Goal: Information Seeking & Learning: Learn about a topic

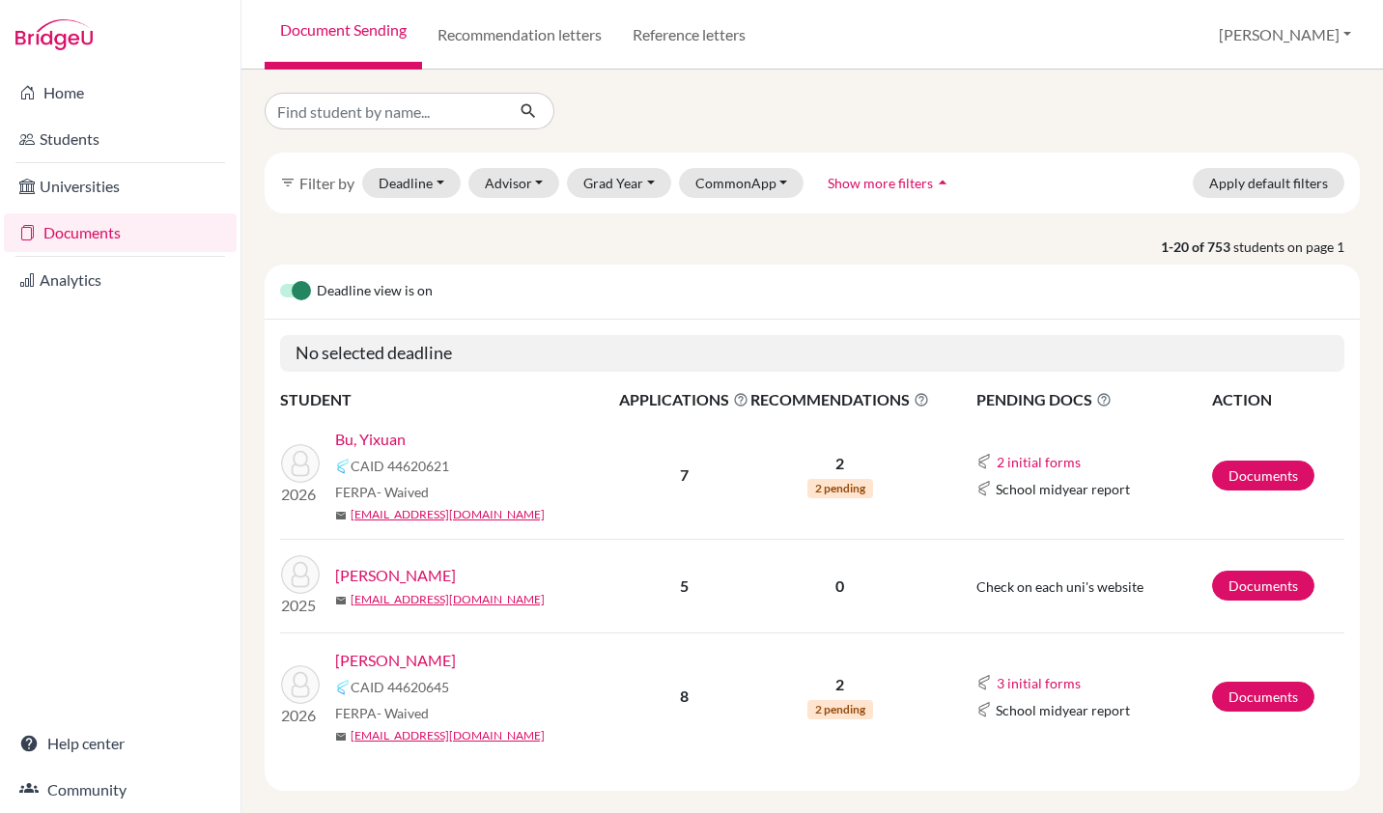
click at [92, 228] on link "Documents" at bounding box center [120, 232] width 233 height 39
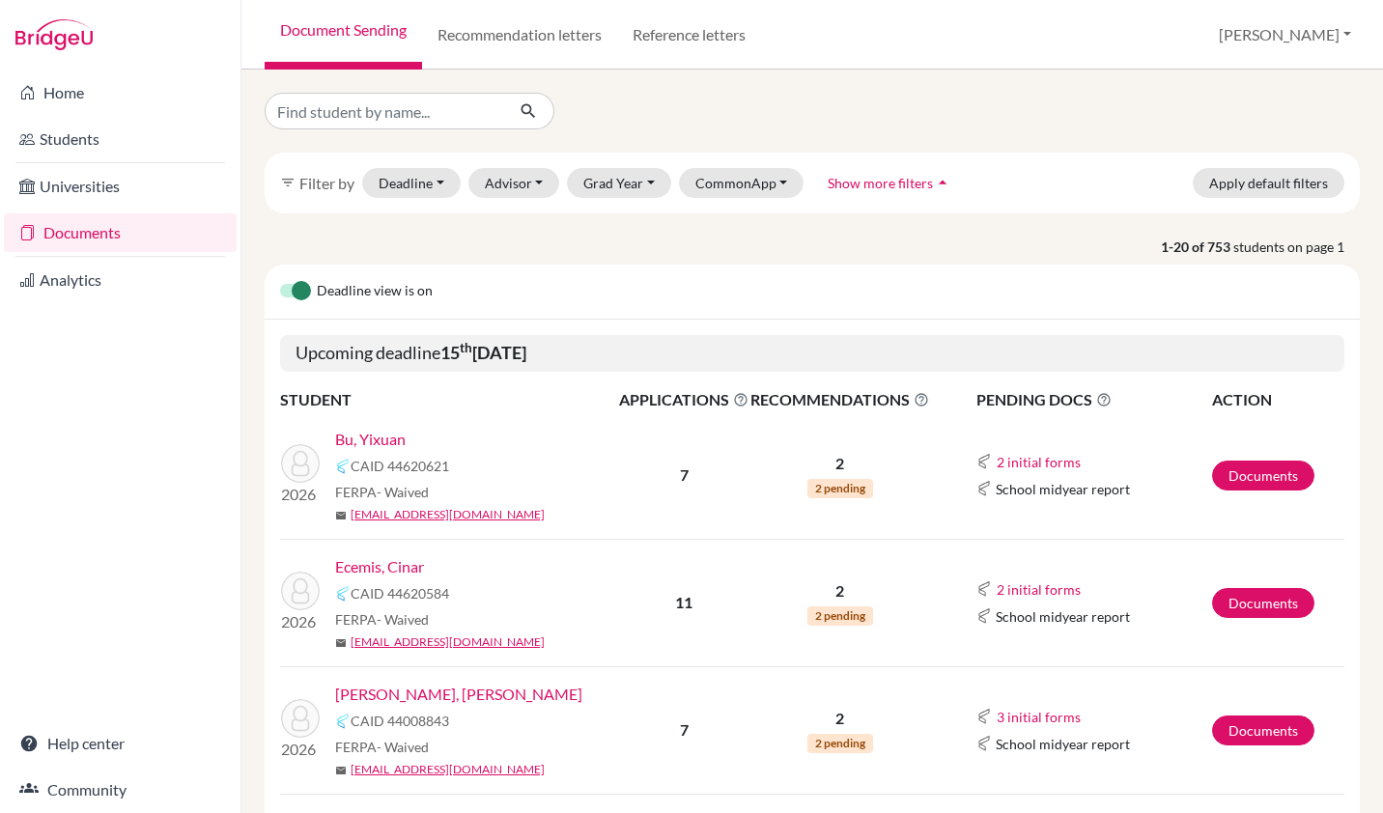
select select "10"
select select "11"
click at [430, 184] on button "Deadline - Select a date range Or double click for a single date selection Toda…" at bounding box center [411, 183] width 98 height 30
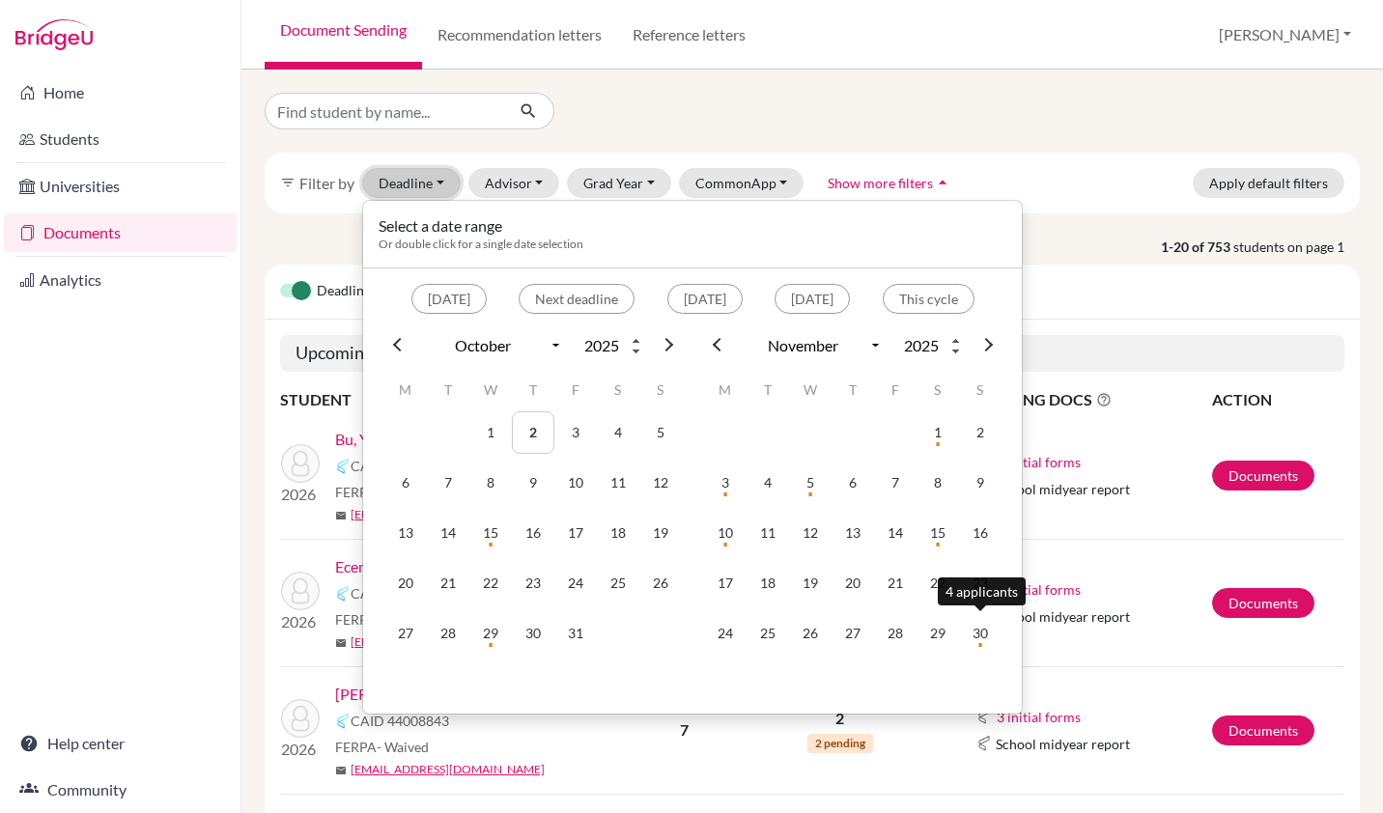
click at [983, 629] on td "30" at bounding box center [980, 633] width 42 height 42
click at [981, 634] on td "30" at bounding box center [980, 633] width 42 height 42
click at [981, 634] on div "filter_list Filter by Deadline 11/30/2025 - 11/30/2025 Select a date range Or d…" at bounding box center [811, 442] width 1141 height 744
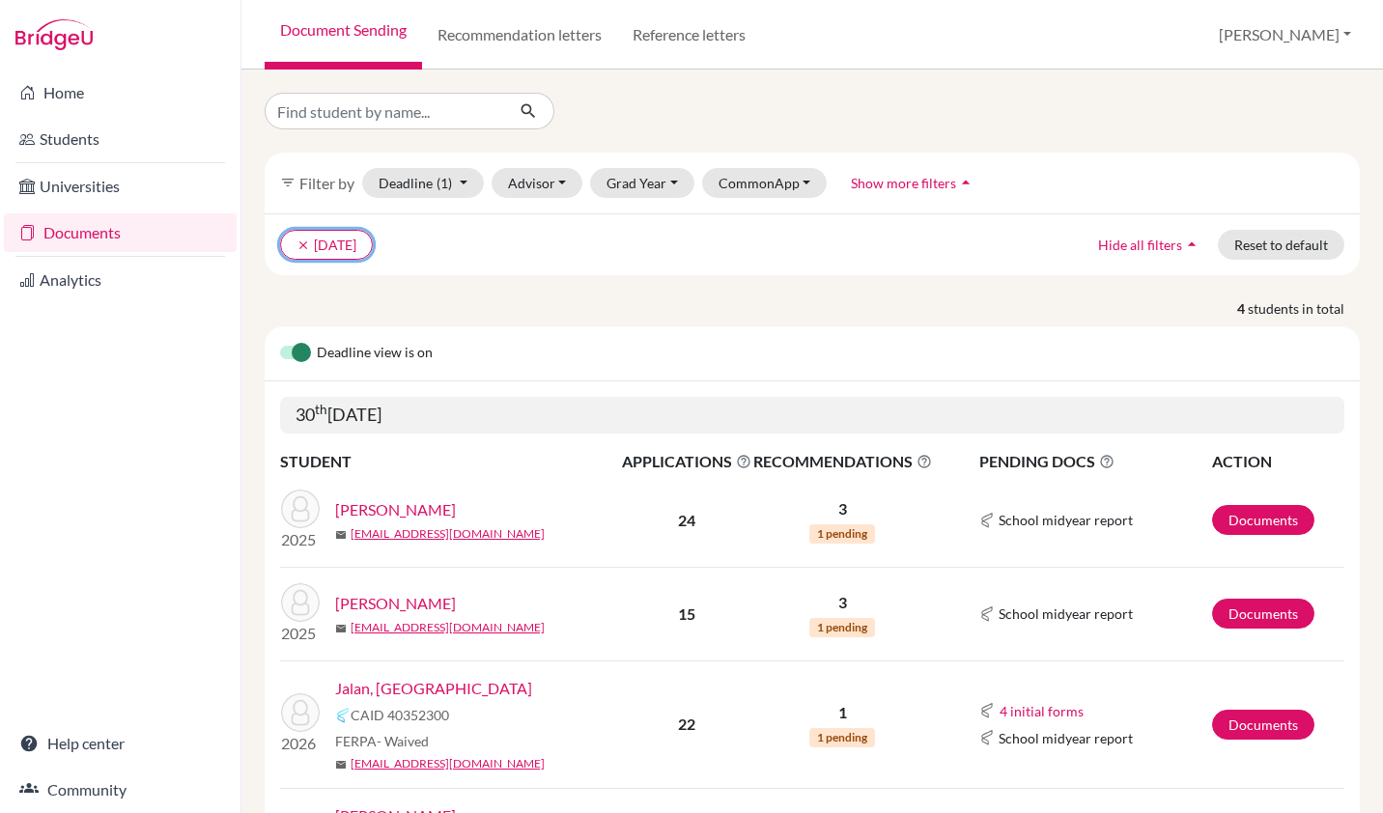
click at [301, 249] on icon "clear" at bounding box center [303, 246] width 14 height 14
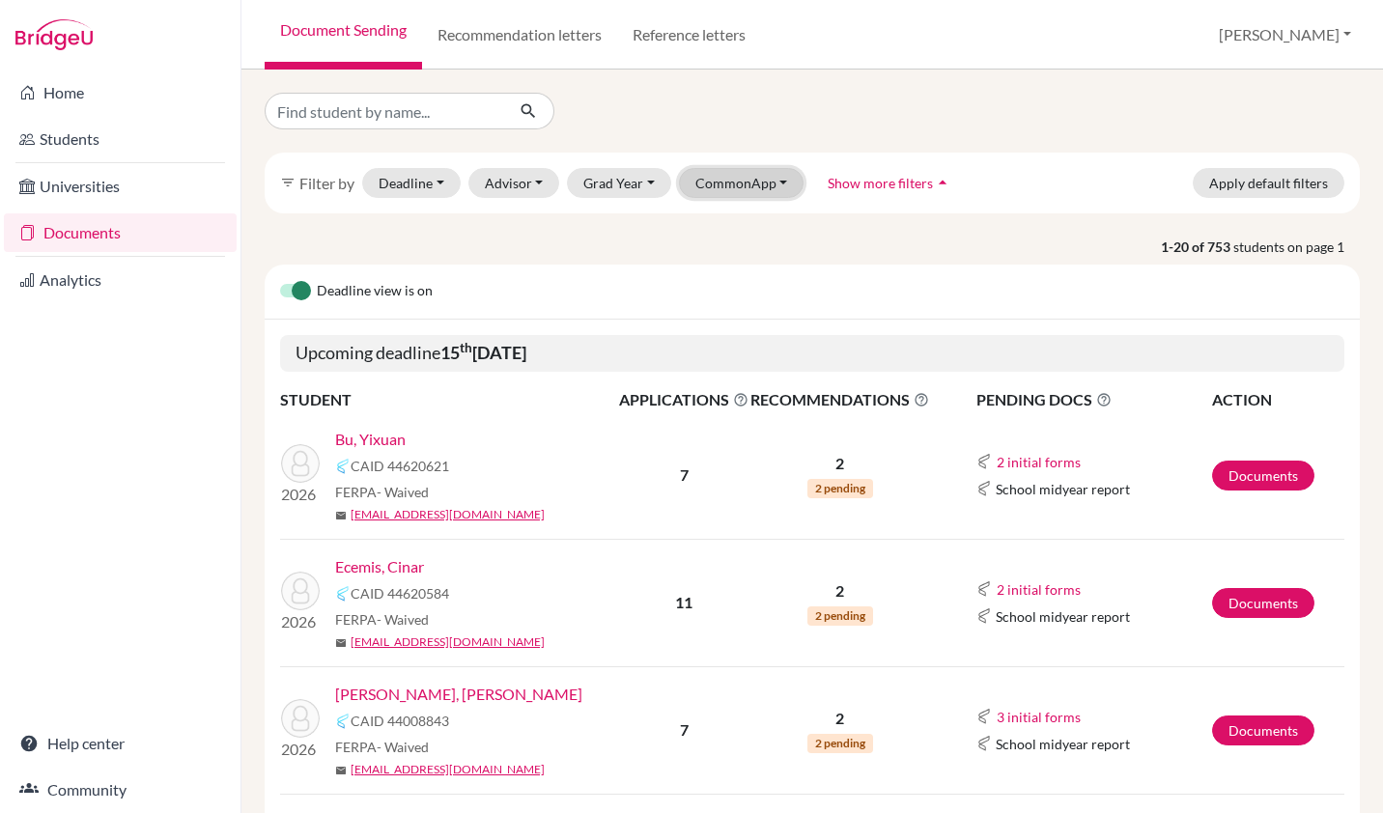
click at [762, 188] on button "CommonApp" at bounding box center [742, 183] width 126 height 30
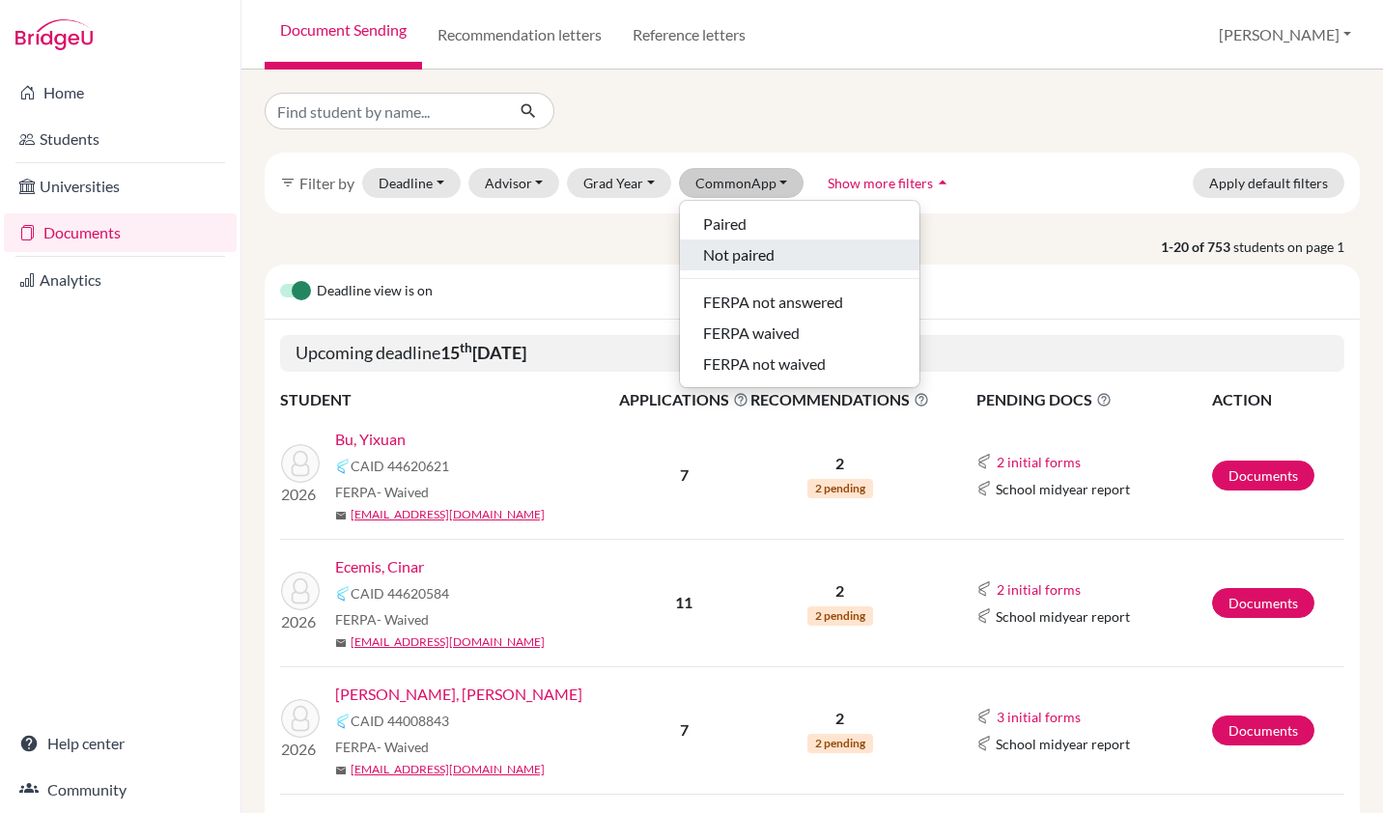
click at [734, 255] on span "Not paired" at bounding box center [738, 254] width 71 height 23
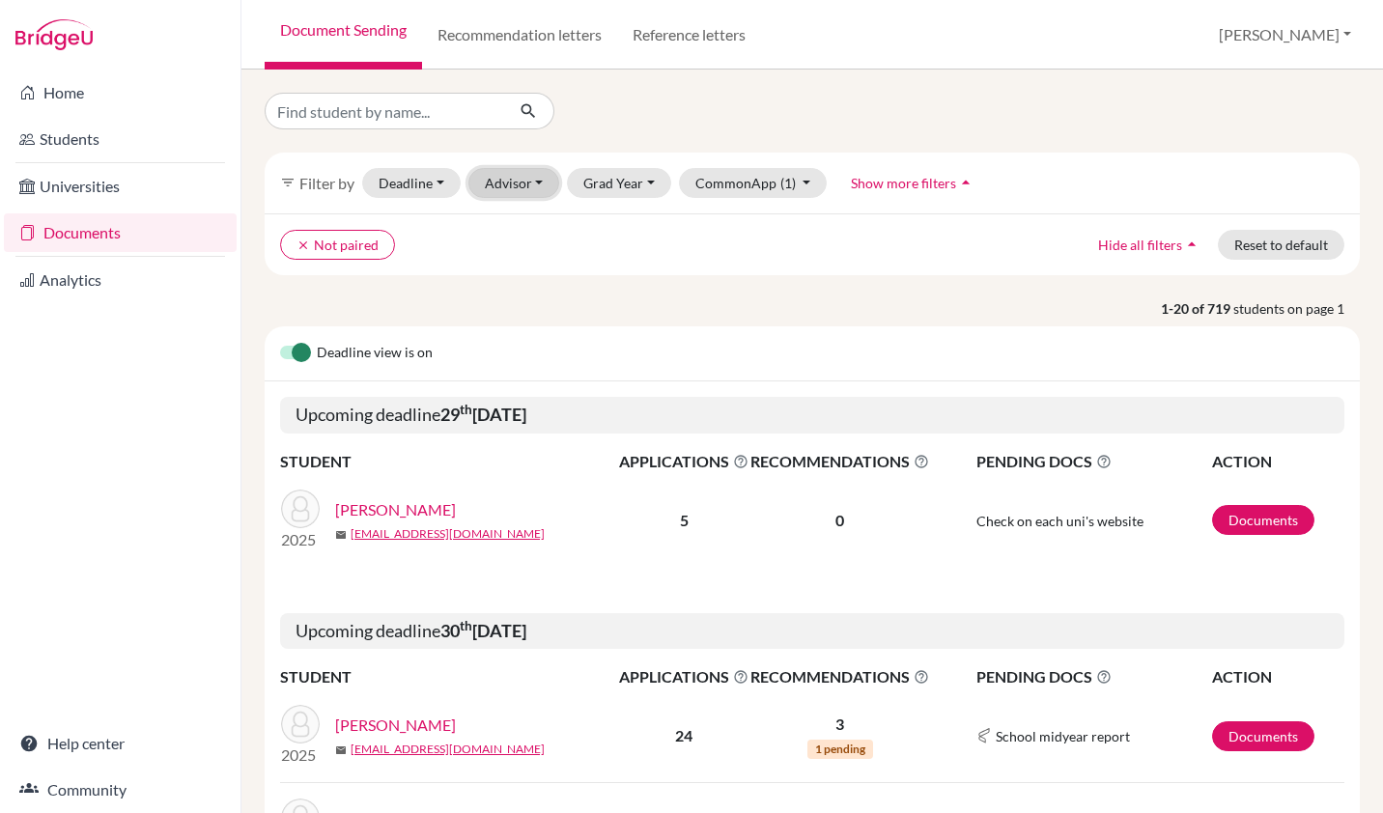
click at [521, 188] on button "Advisor" at bounding box center [514, 183] width 92 height 30
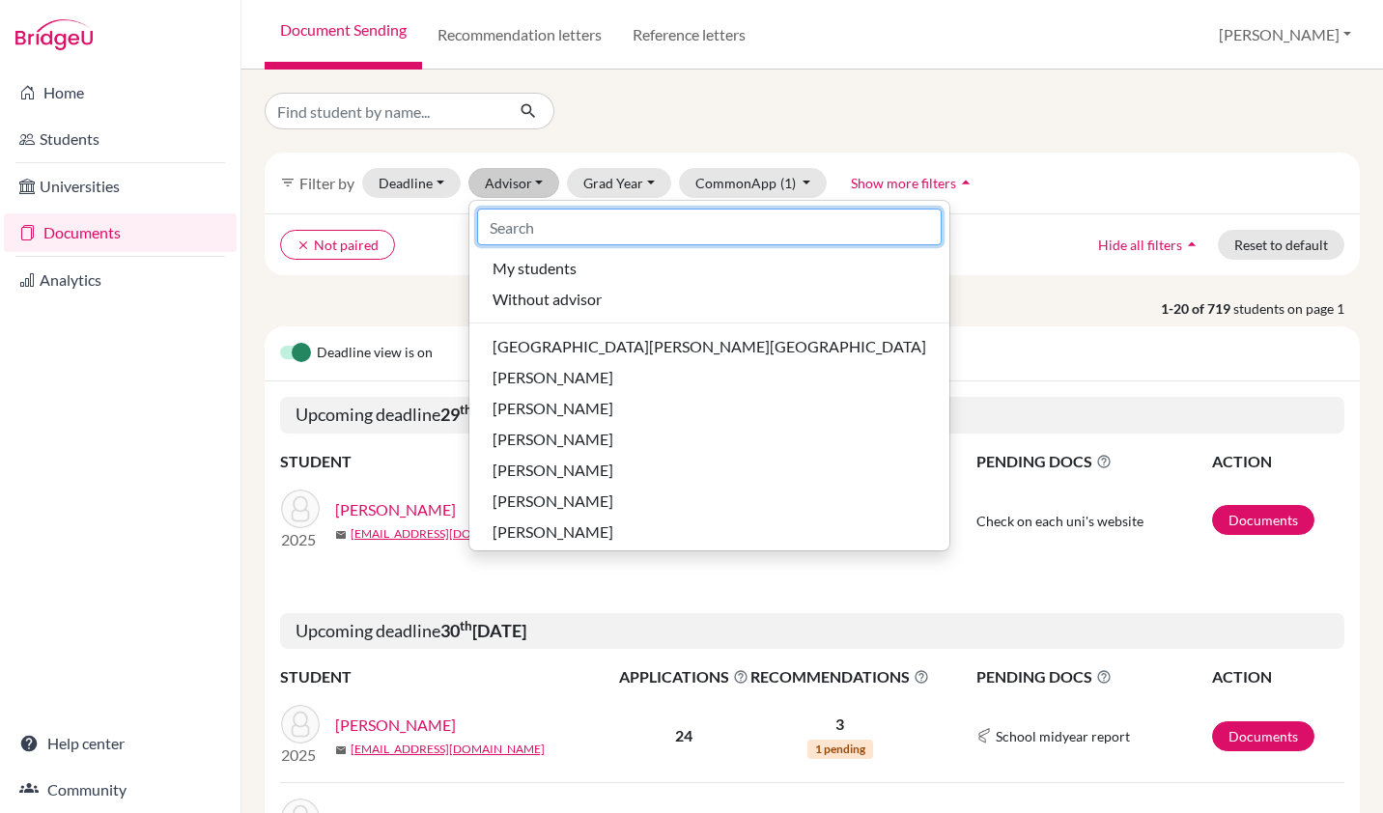
click at [560, 217] on input at bounding box center [709, 227] width 464 height 37
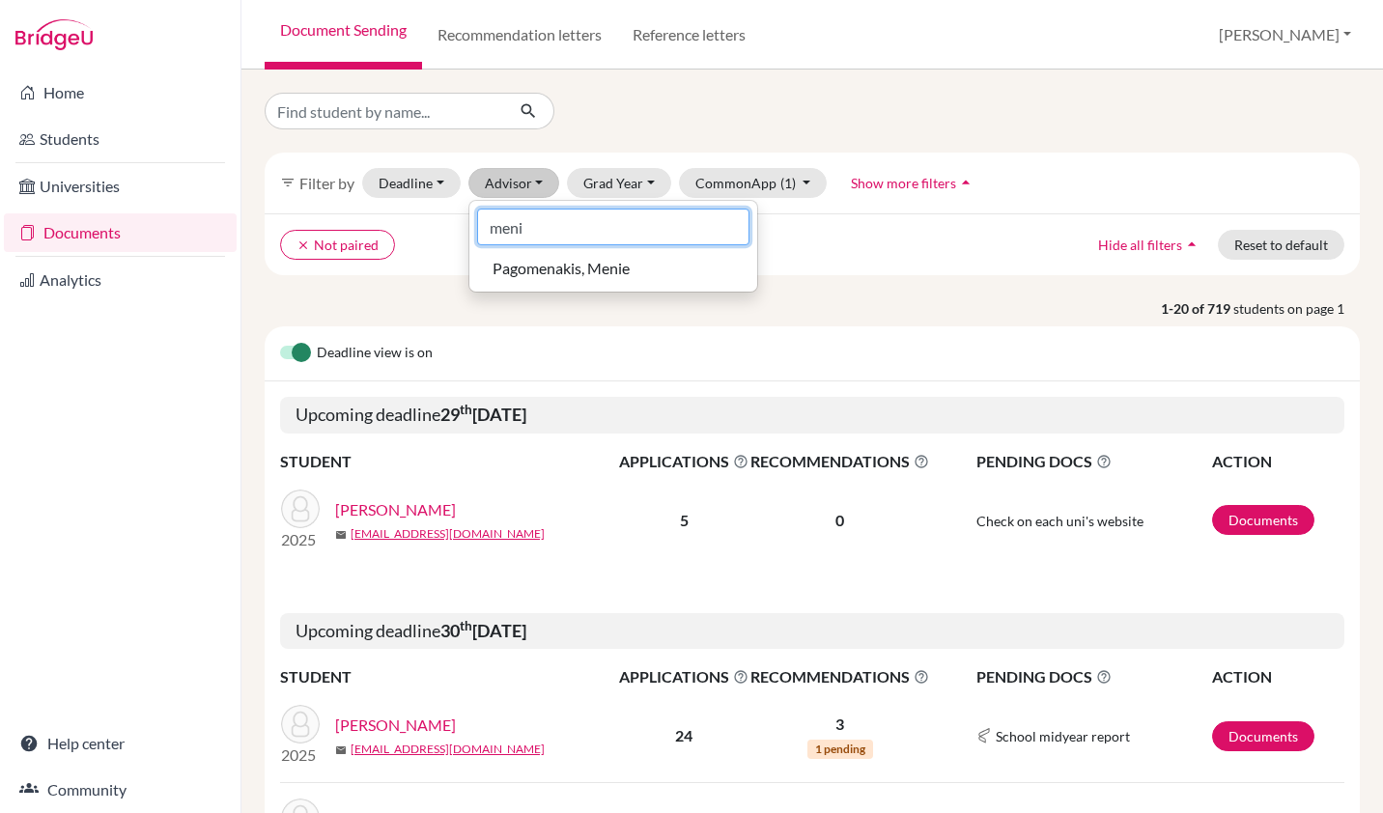
type input "meni"
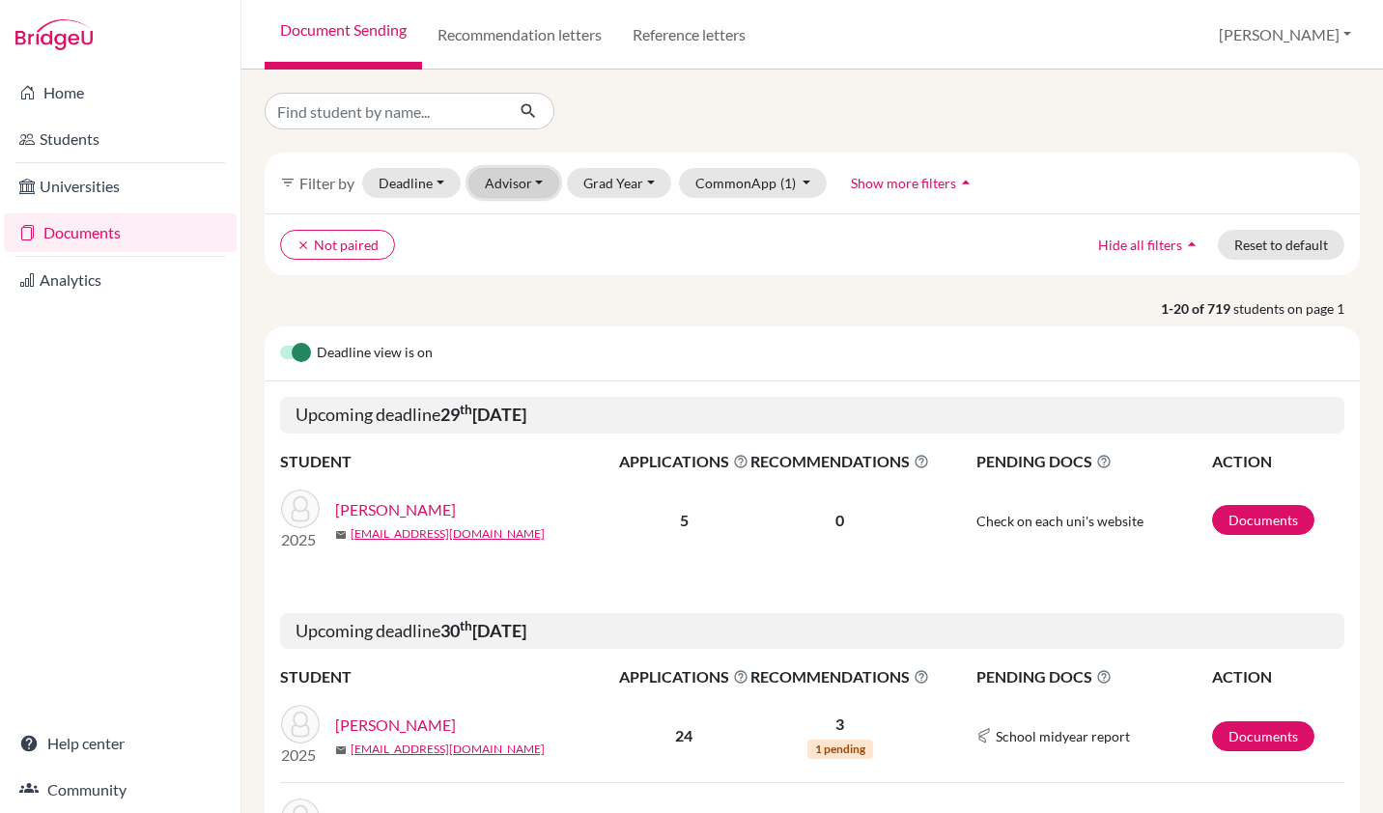
click at [543, 186] on button "Advisor" at bounding box center [514, 183] width 92 height 30
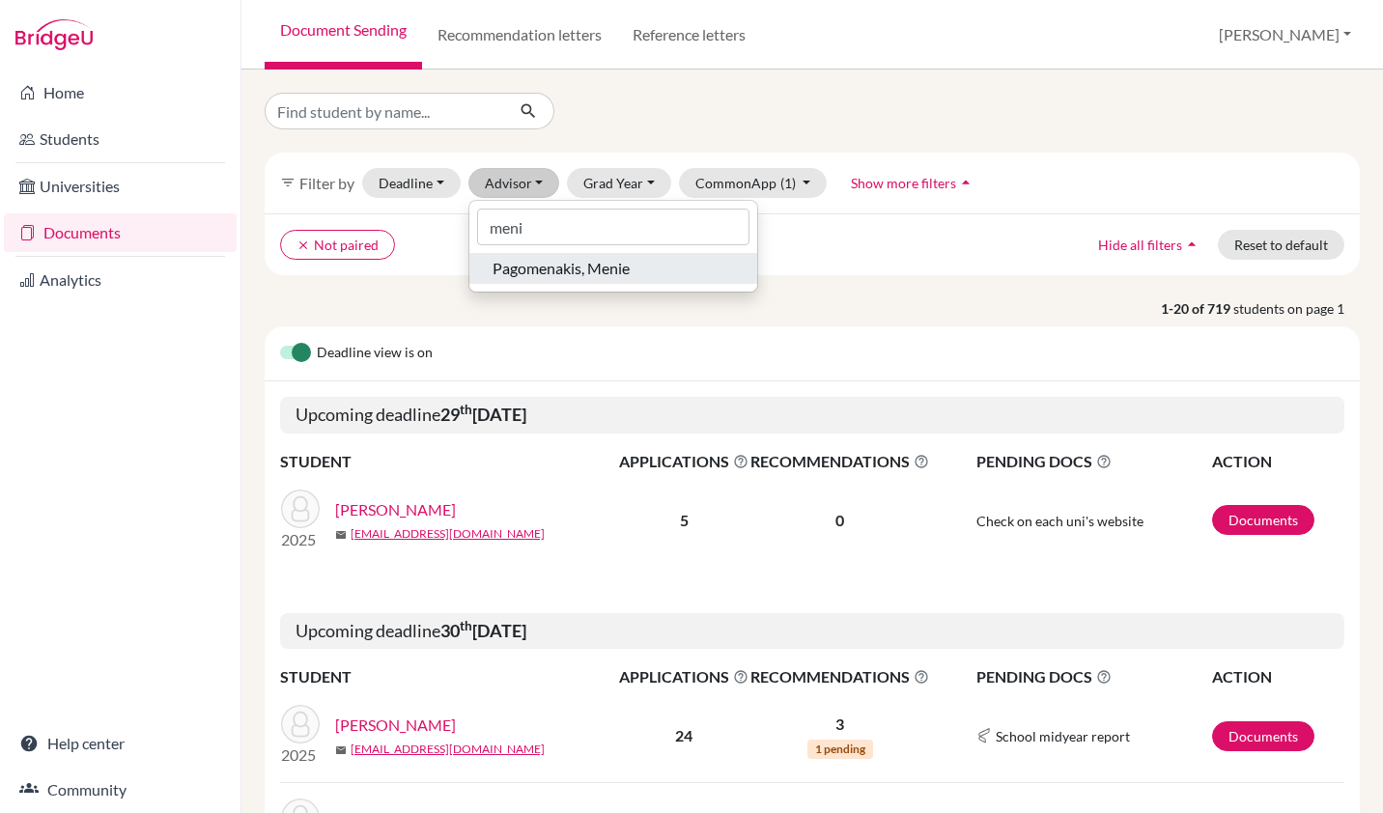
click at [544, 272] on span "Pagomenakis, Menie" at bounding box center [560, 268] width 137 height 23
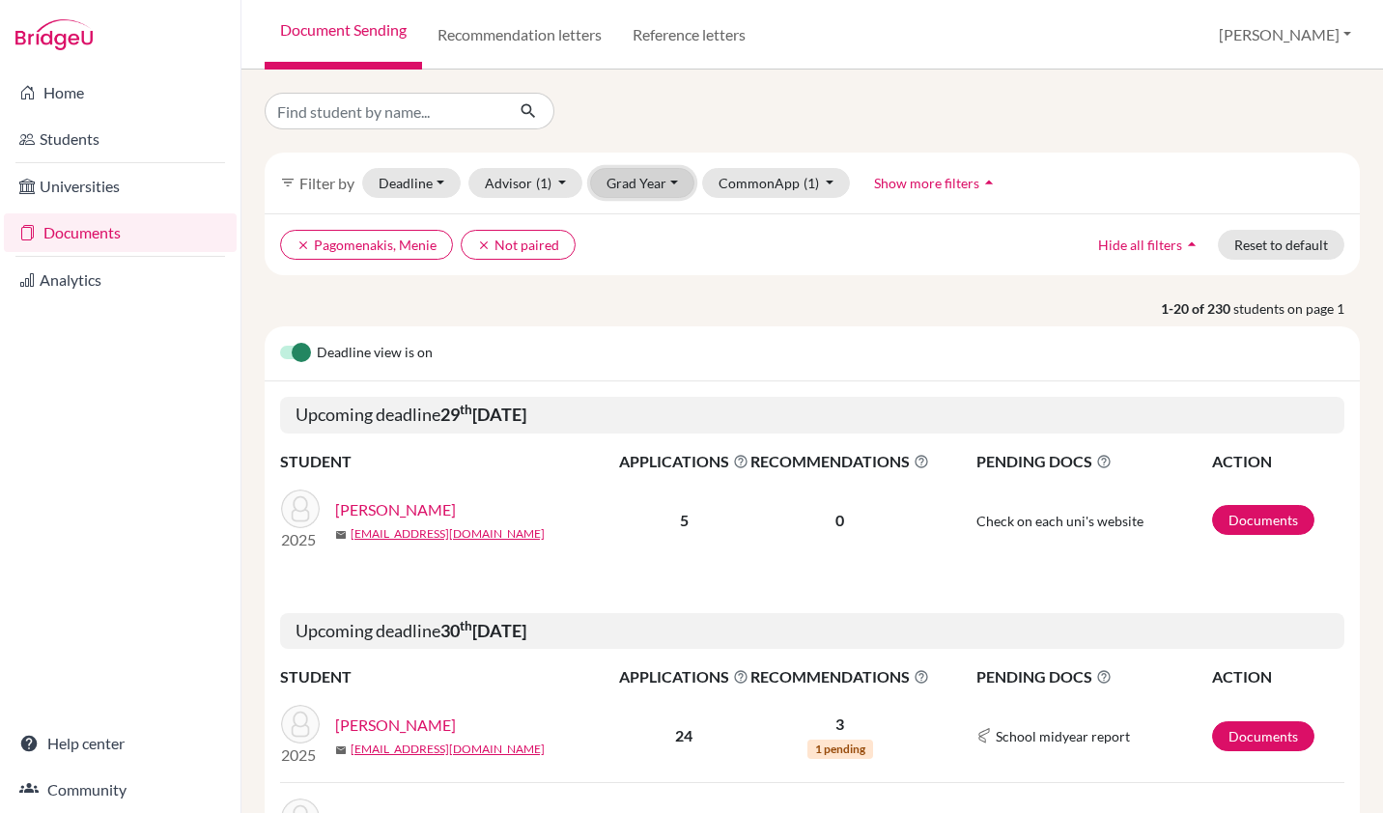
click at [672, 190] on button "Grad Year" at bounding box center [642, 183] width 104 height 30
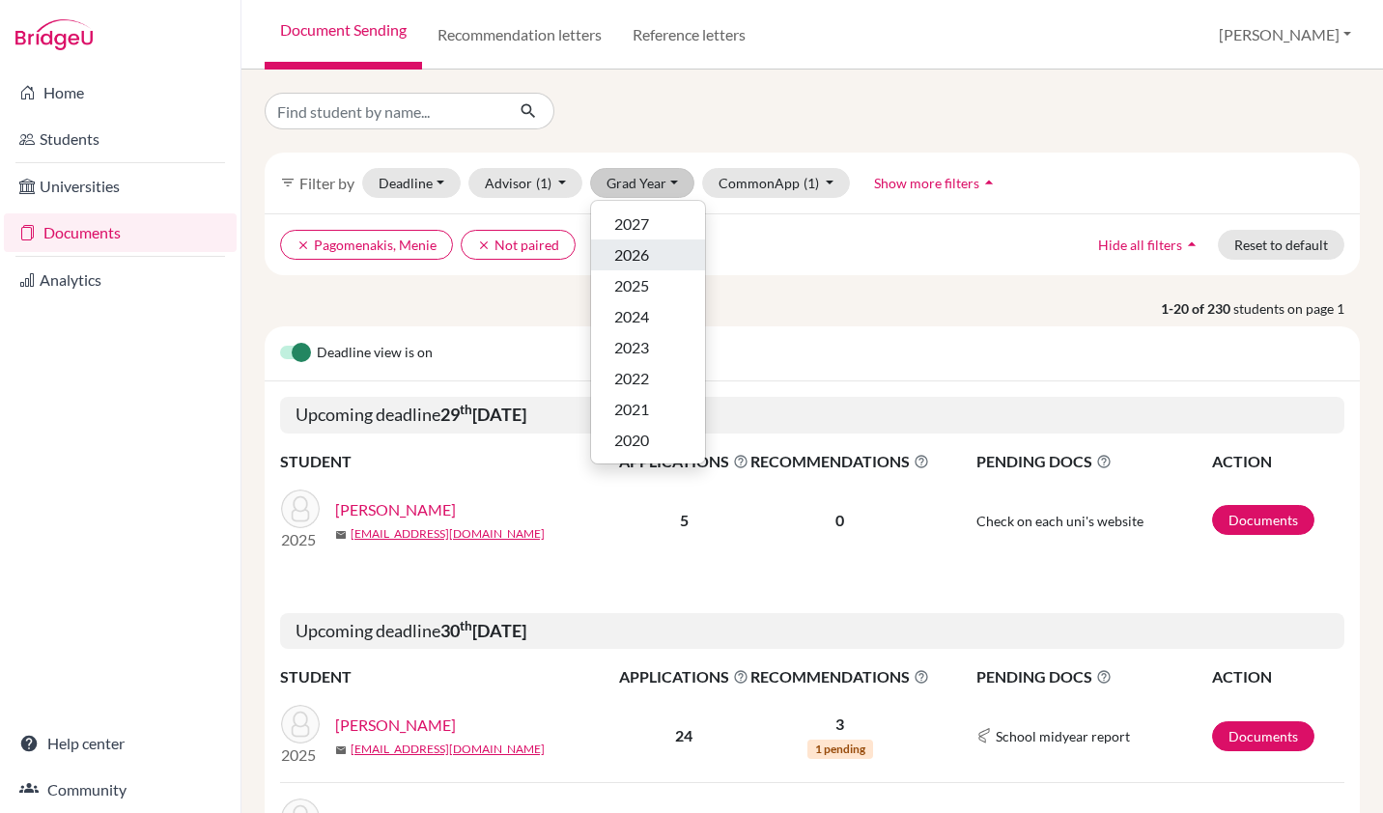
click at [656, 260] on div "2026" at bounding box center [648, 254] width 68 height 23
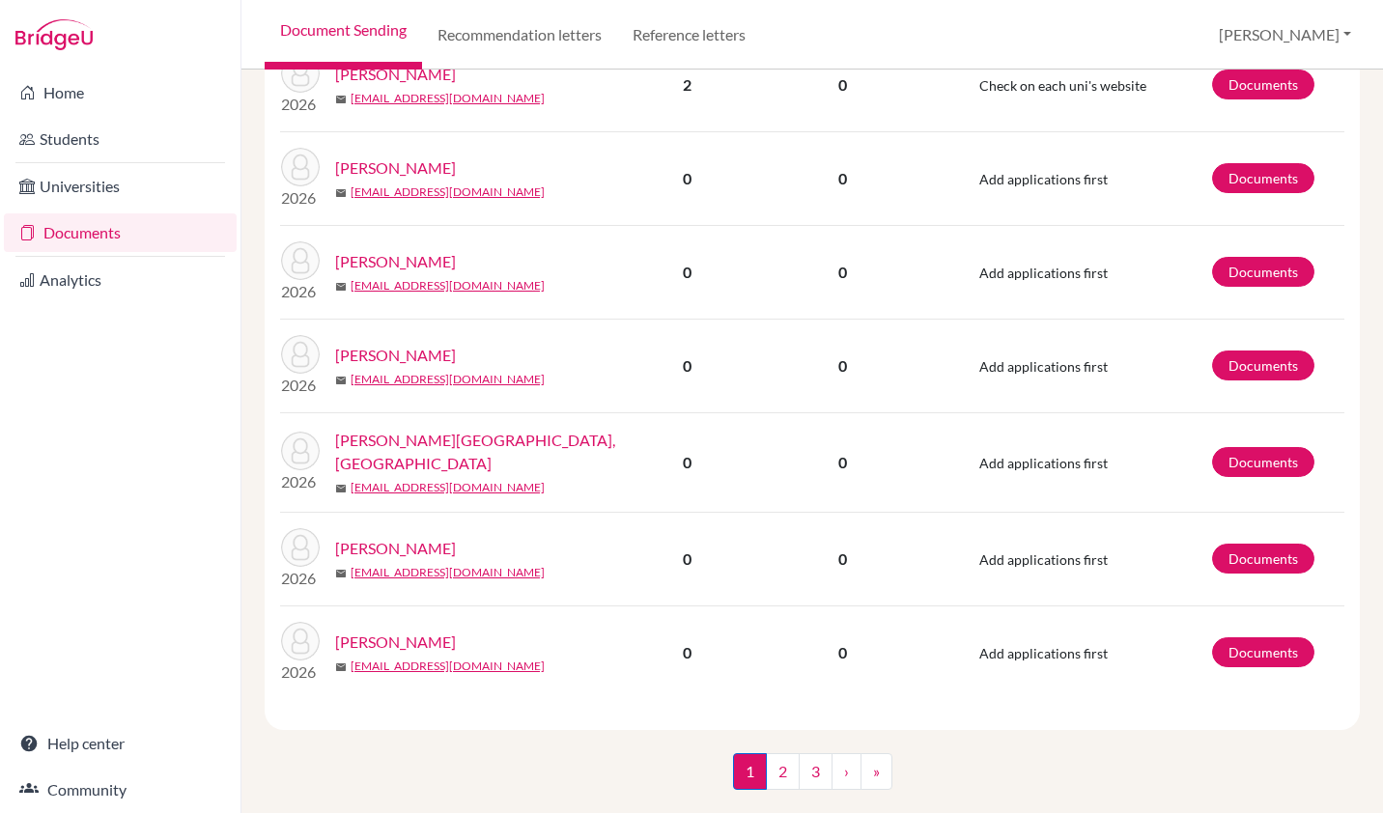
scroll to position [1685, 0]
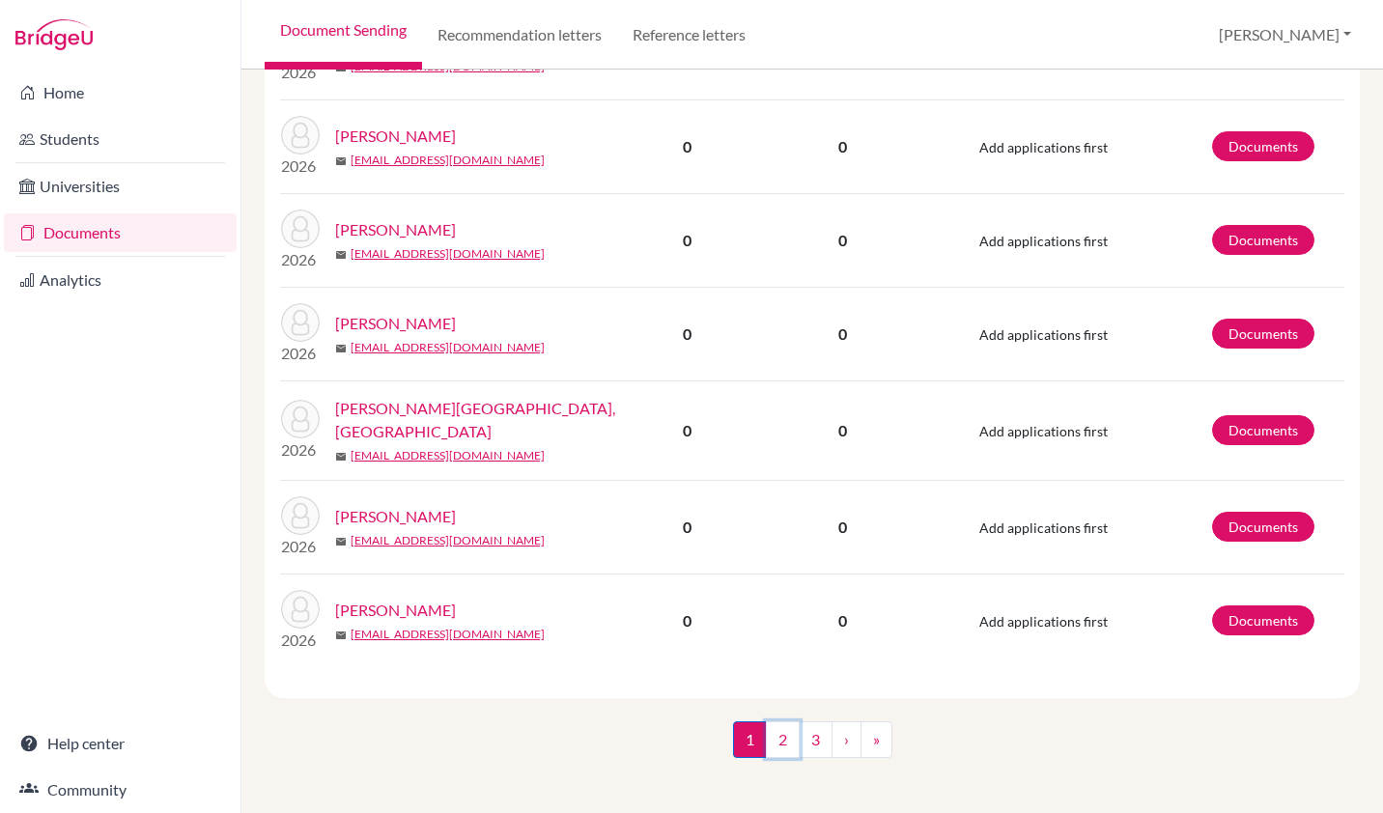
click at [771, 735] on link "2" at bounding box center [783, 739] width 34 height 37
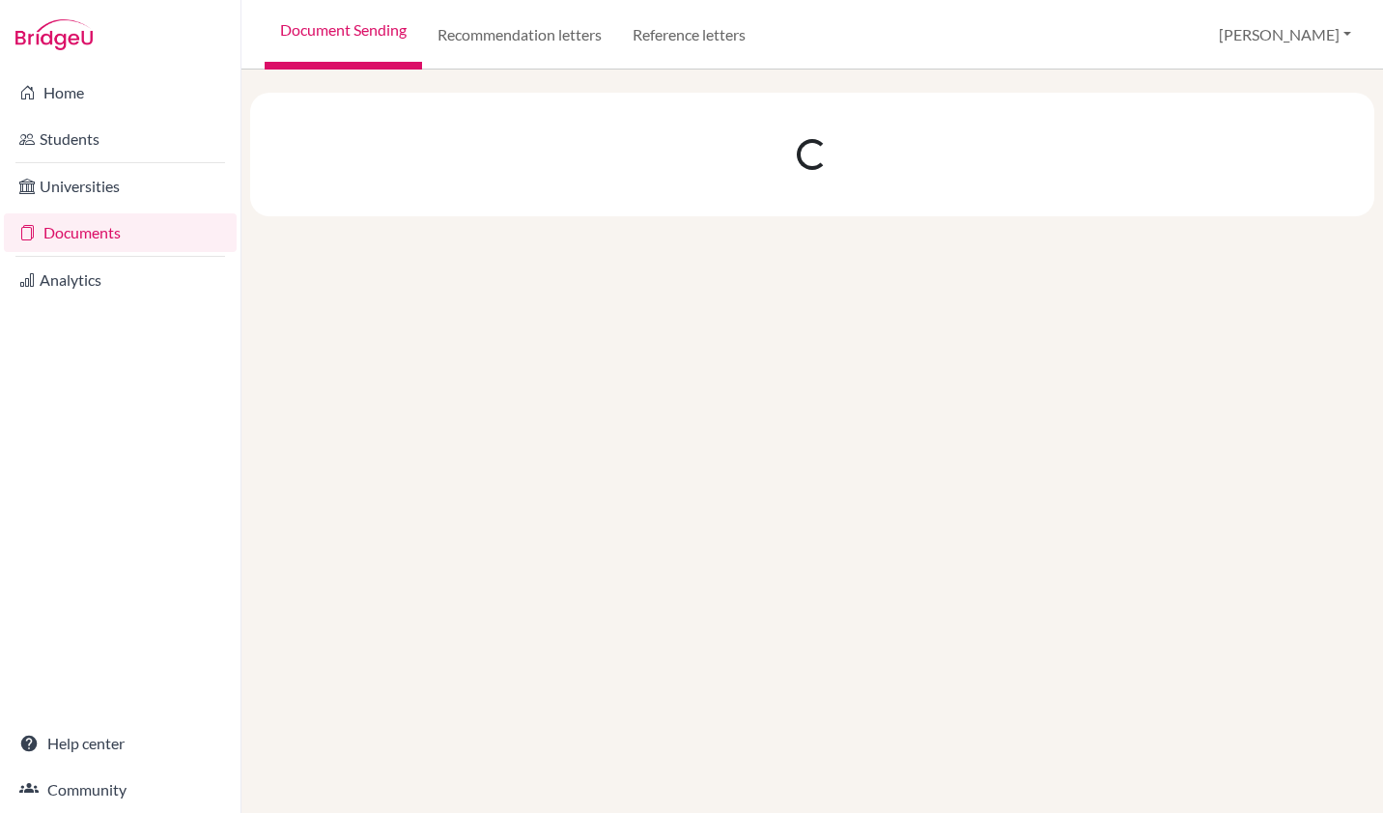
scroll to position [0, 0]
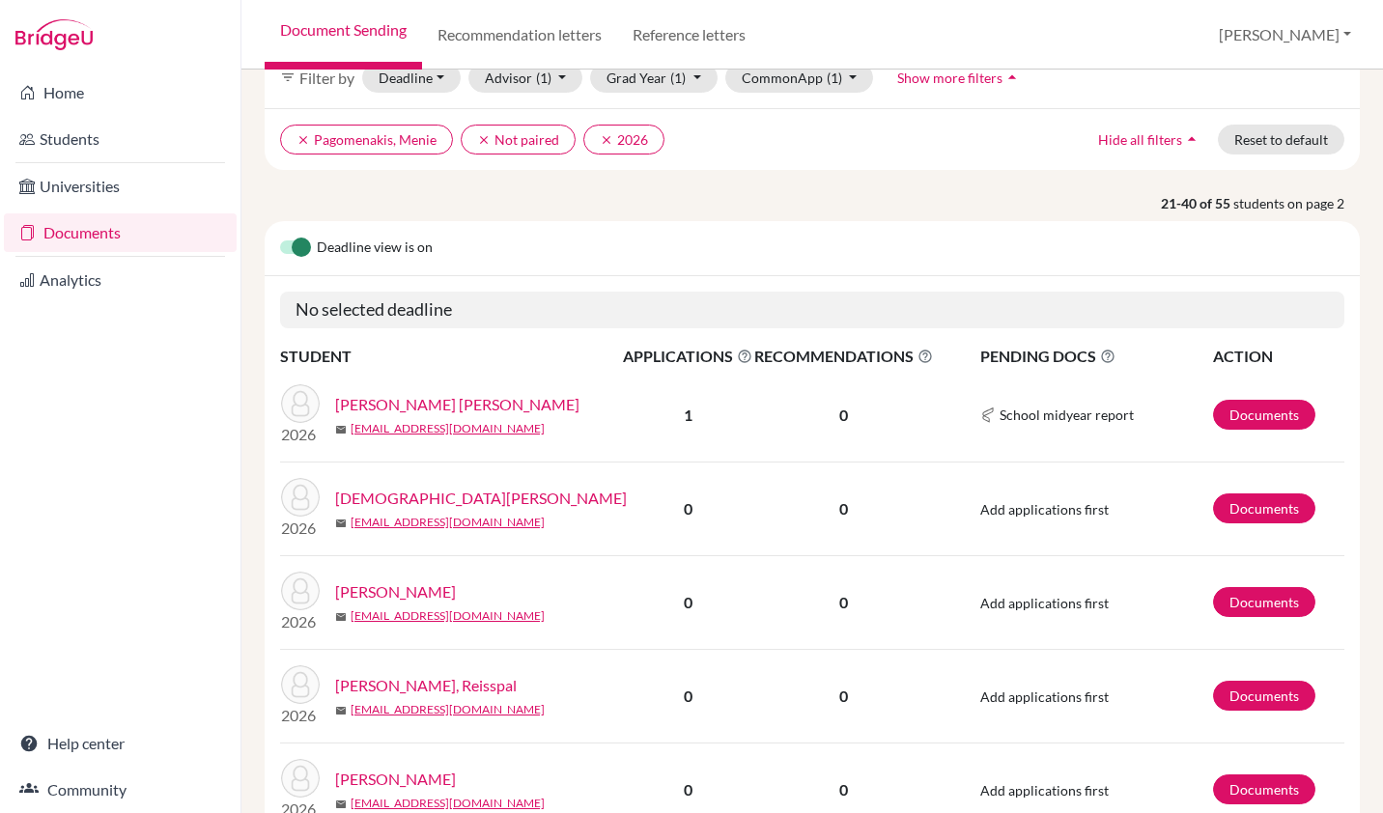
scroll to position [127, 0]
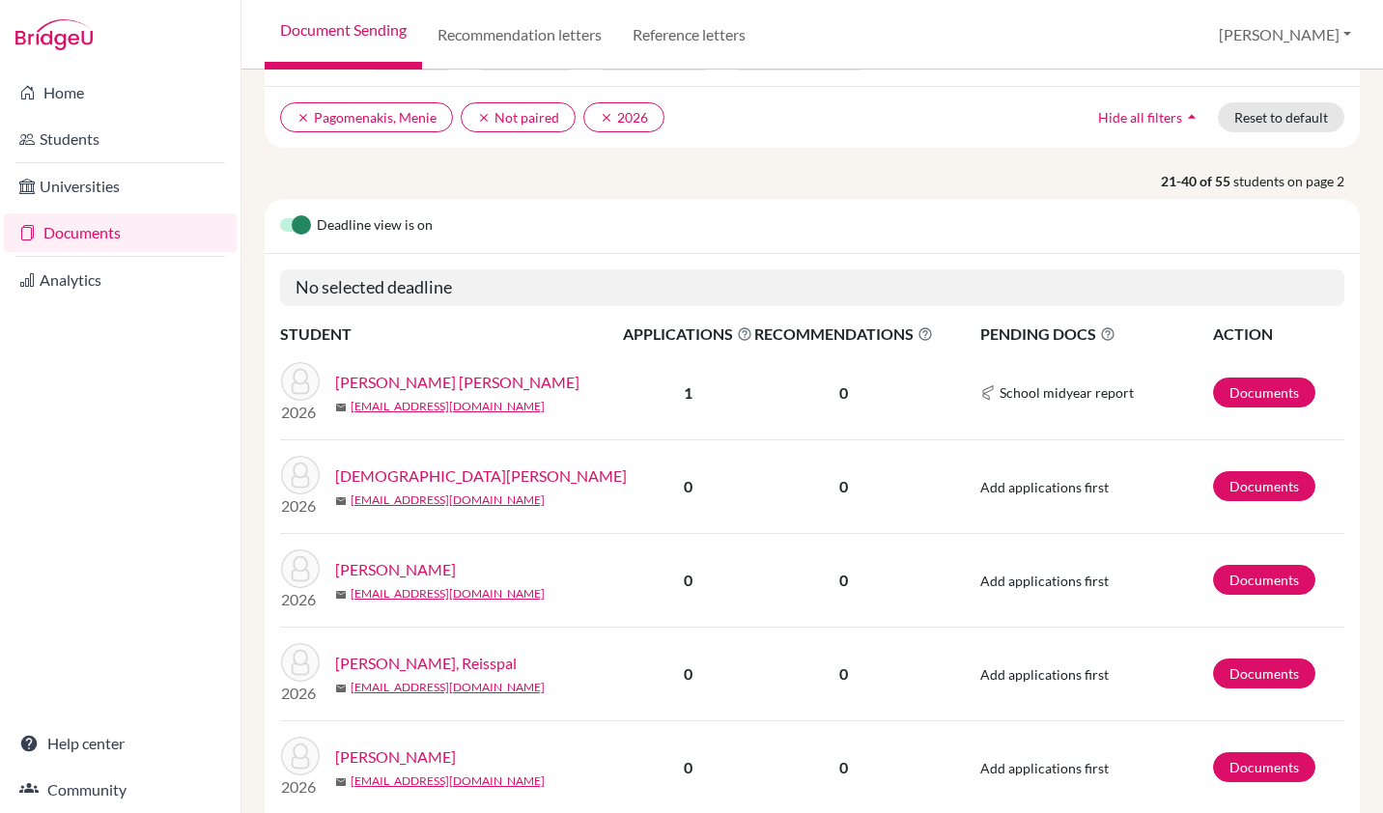
click at [374, 382] on link "Hughes Pacheco, Maya" at bounding box center [457, 382] width 244 height 23
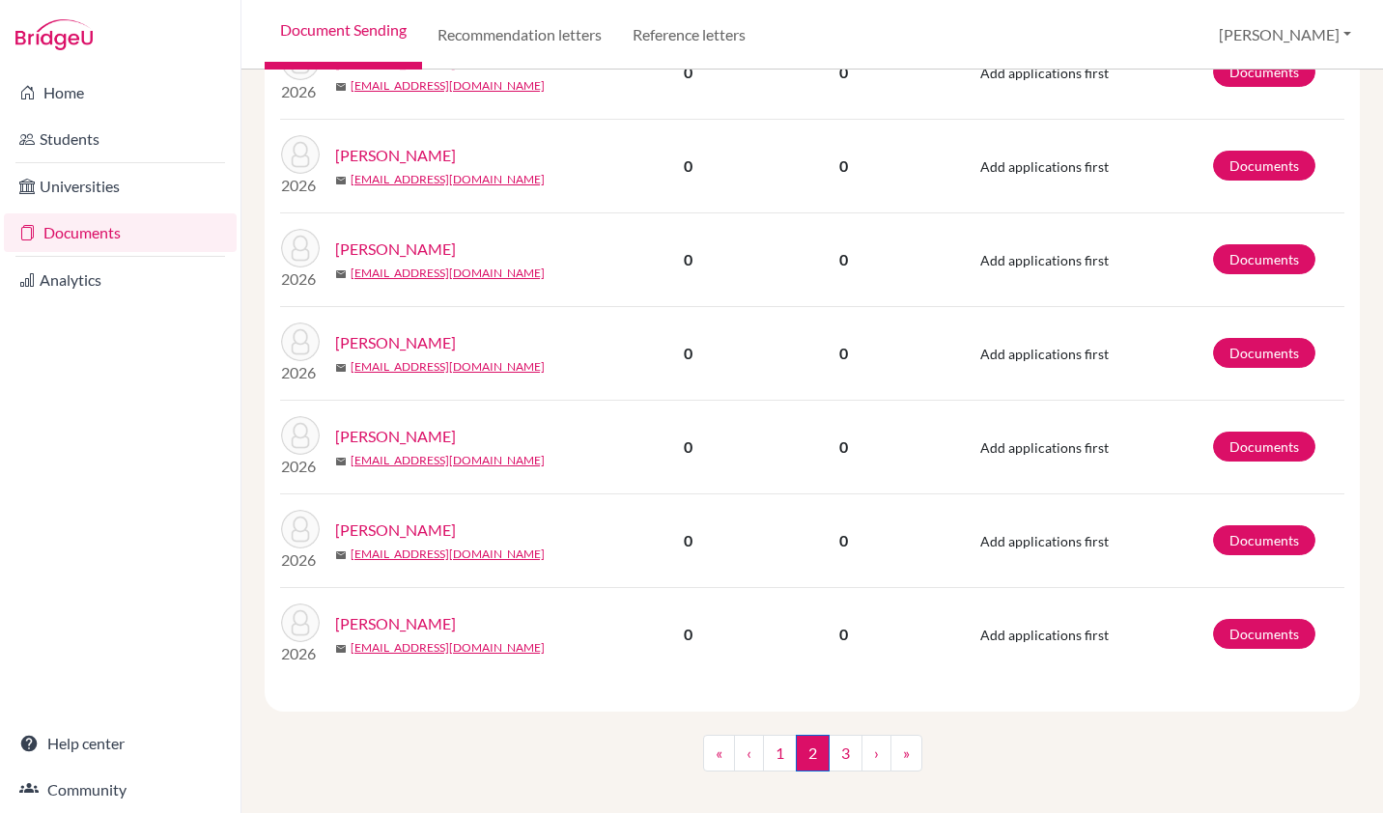
scroll to position [1685, 0]
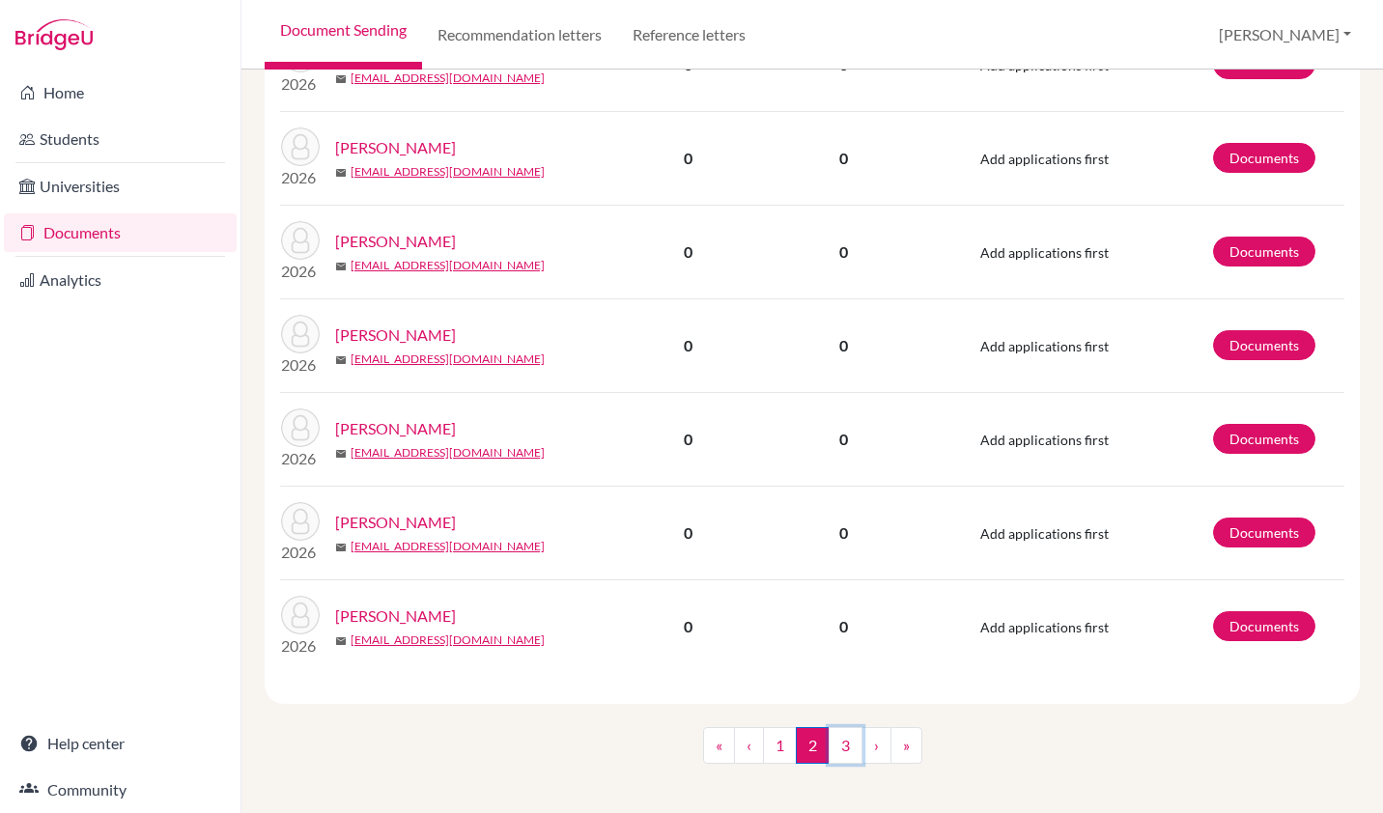
click at [840, 735] on link "3" at bounding box center [846, 745] width 34 height 37
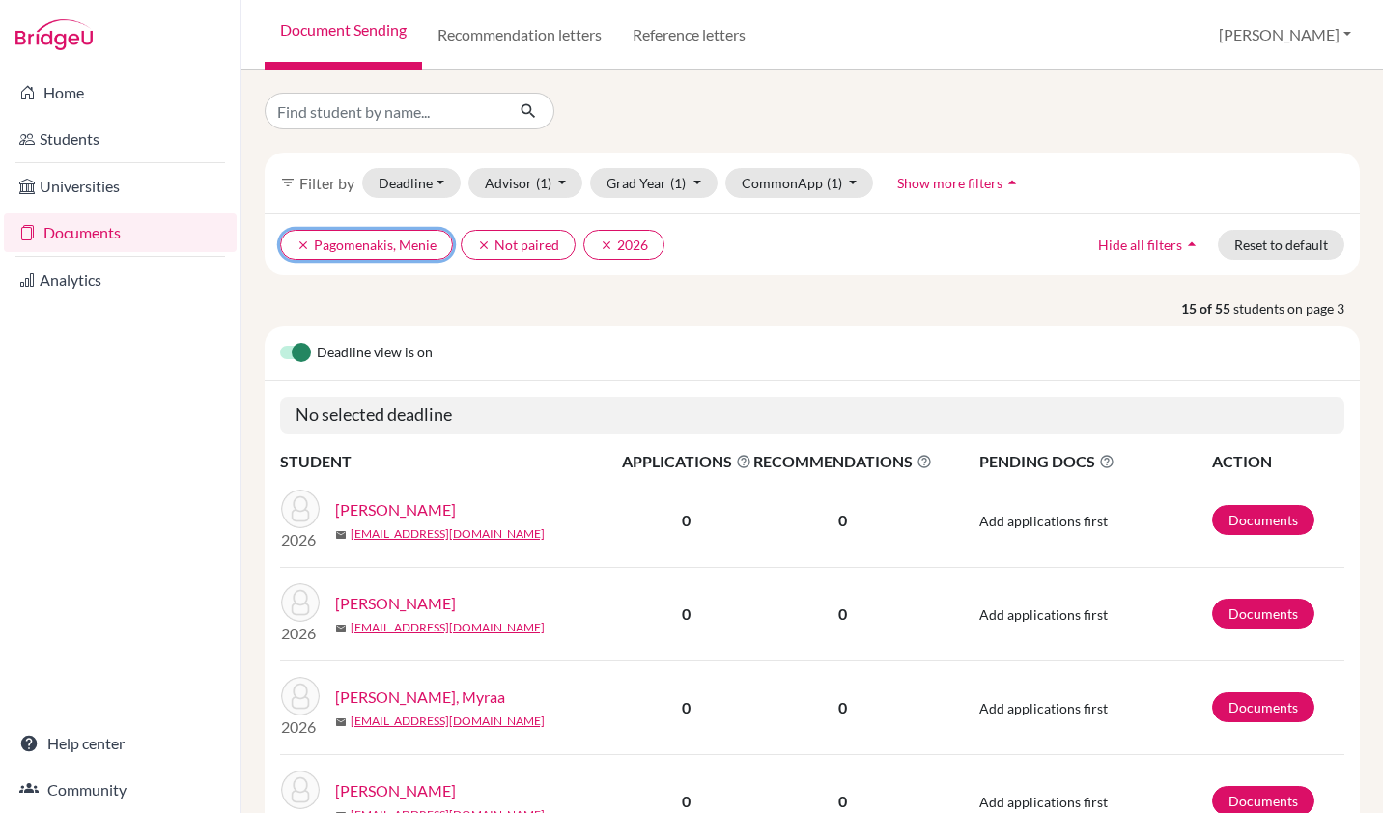
click at [305, 246] on icon "clear" at bounding box center [303, 246] width 14 height 14
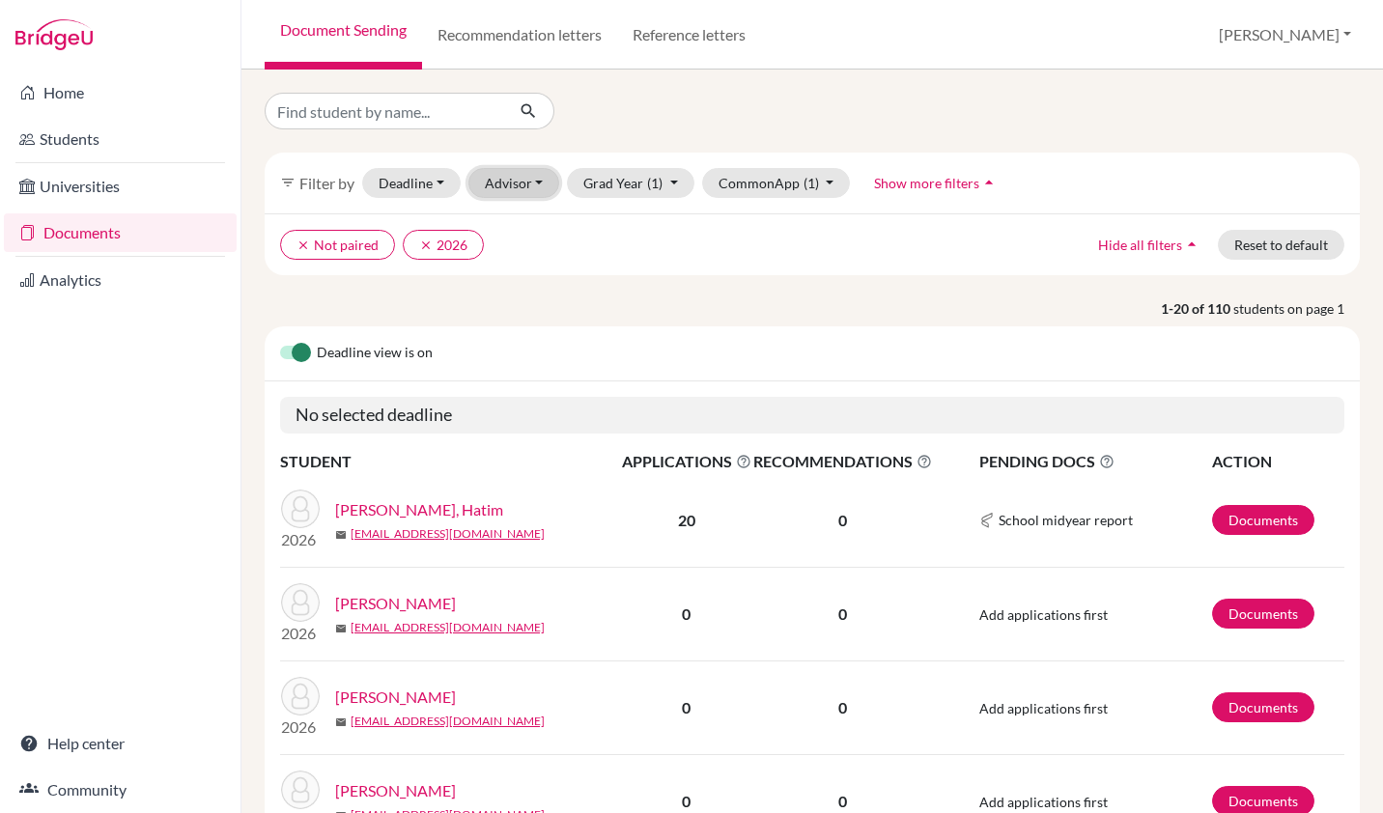
click at [533, 190] on button "Advisor" at bounding box center [514, 183] width 92 height 30
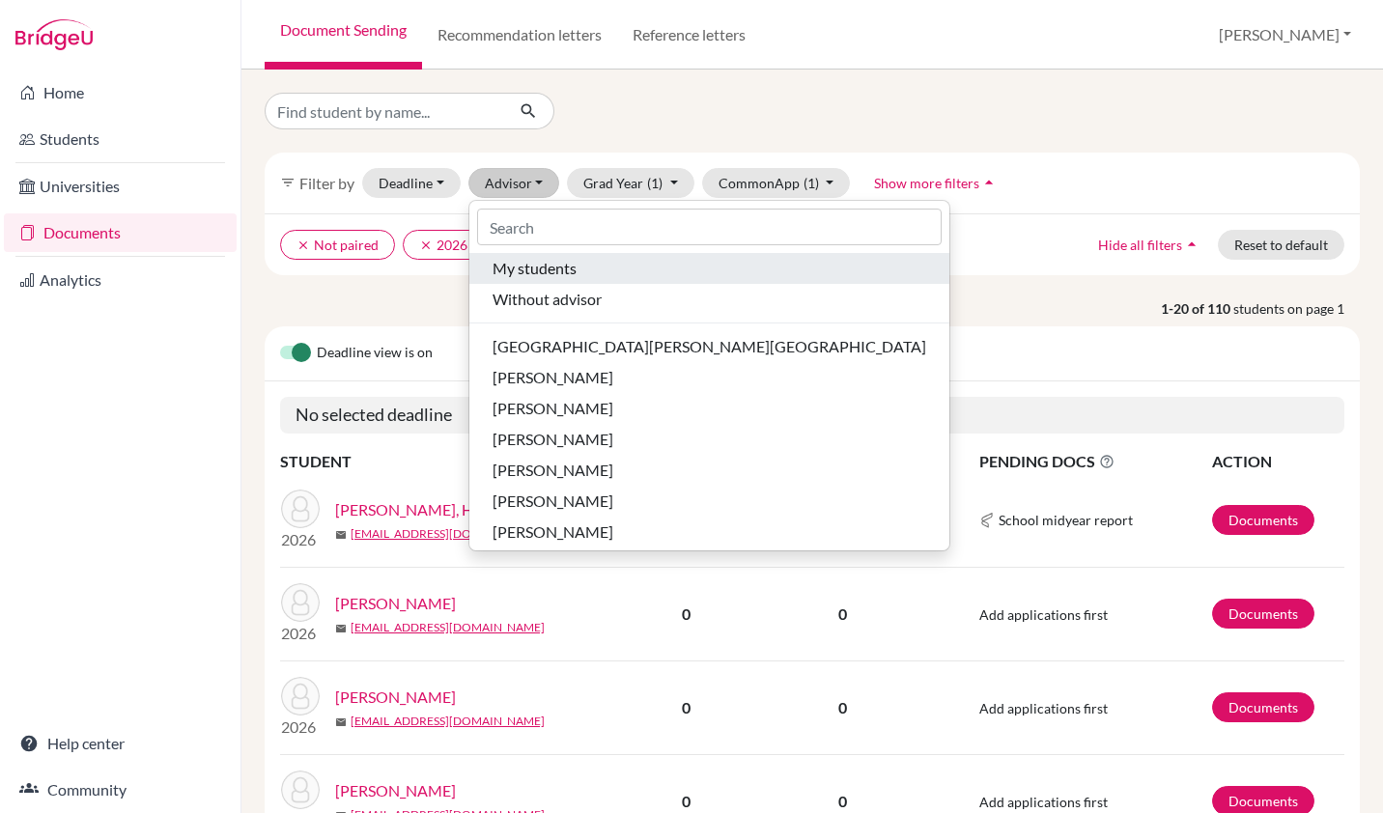
click at [525, 263] on span "My students" at bounding box center [534, 268] width 84 height 23
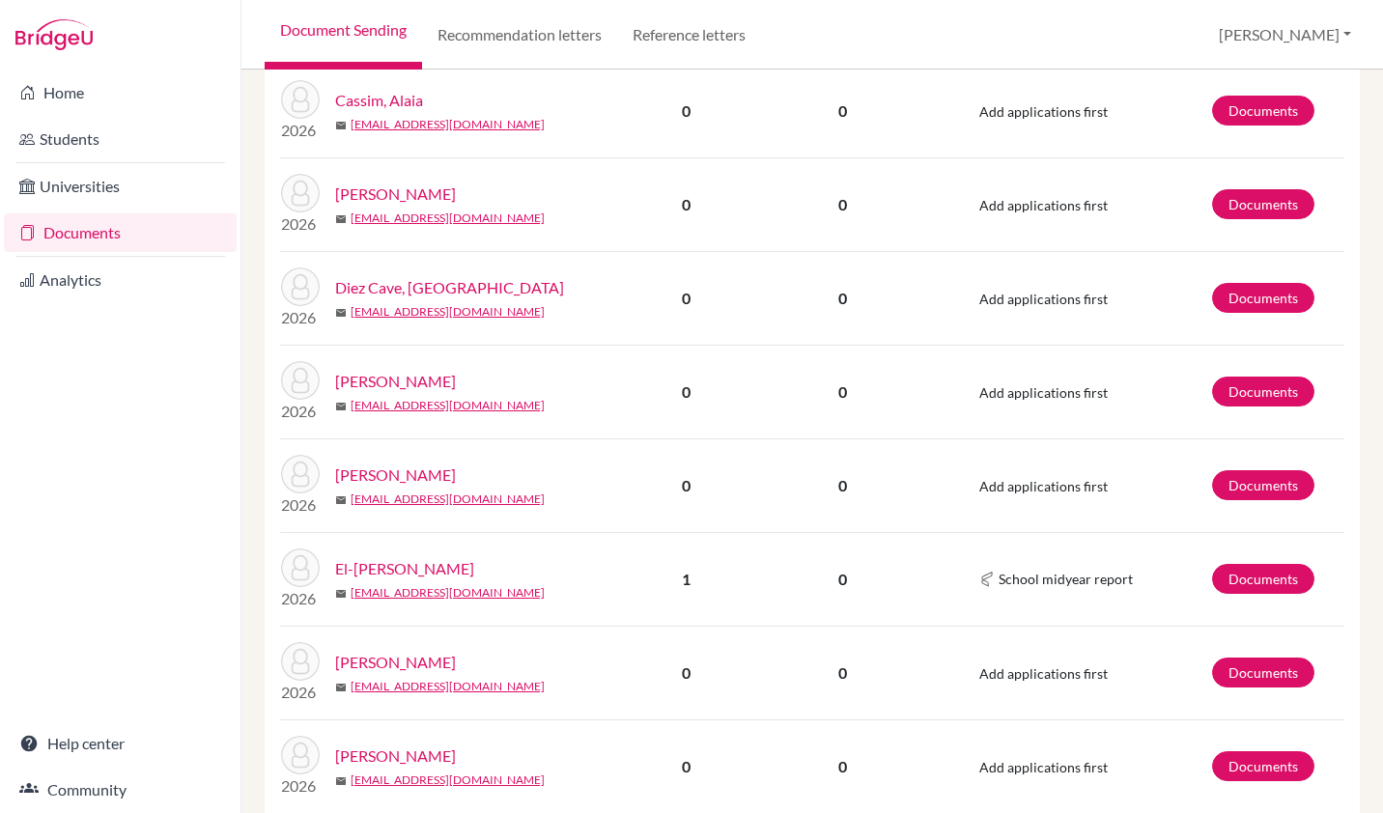
scroll to position [1257, 0]
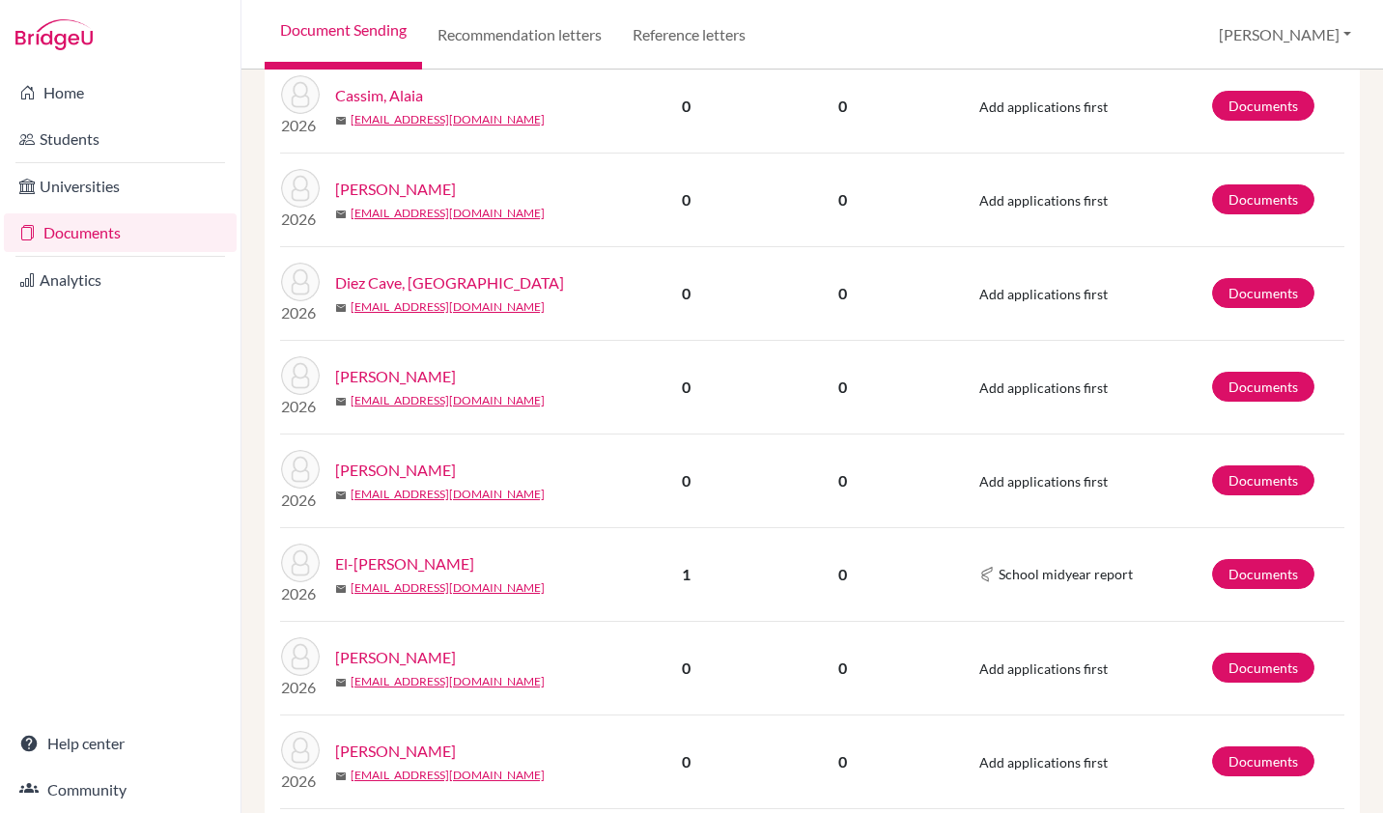
click at [432, 559] on link "El-Masri, Taslim" at bounding box center [404, 563] width 139 height 23
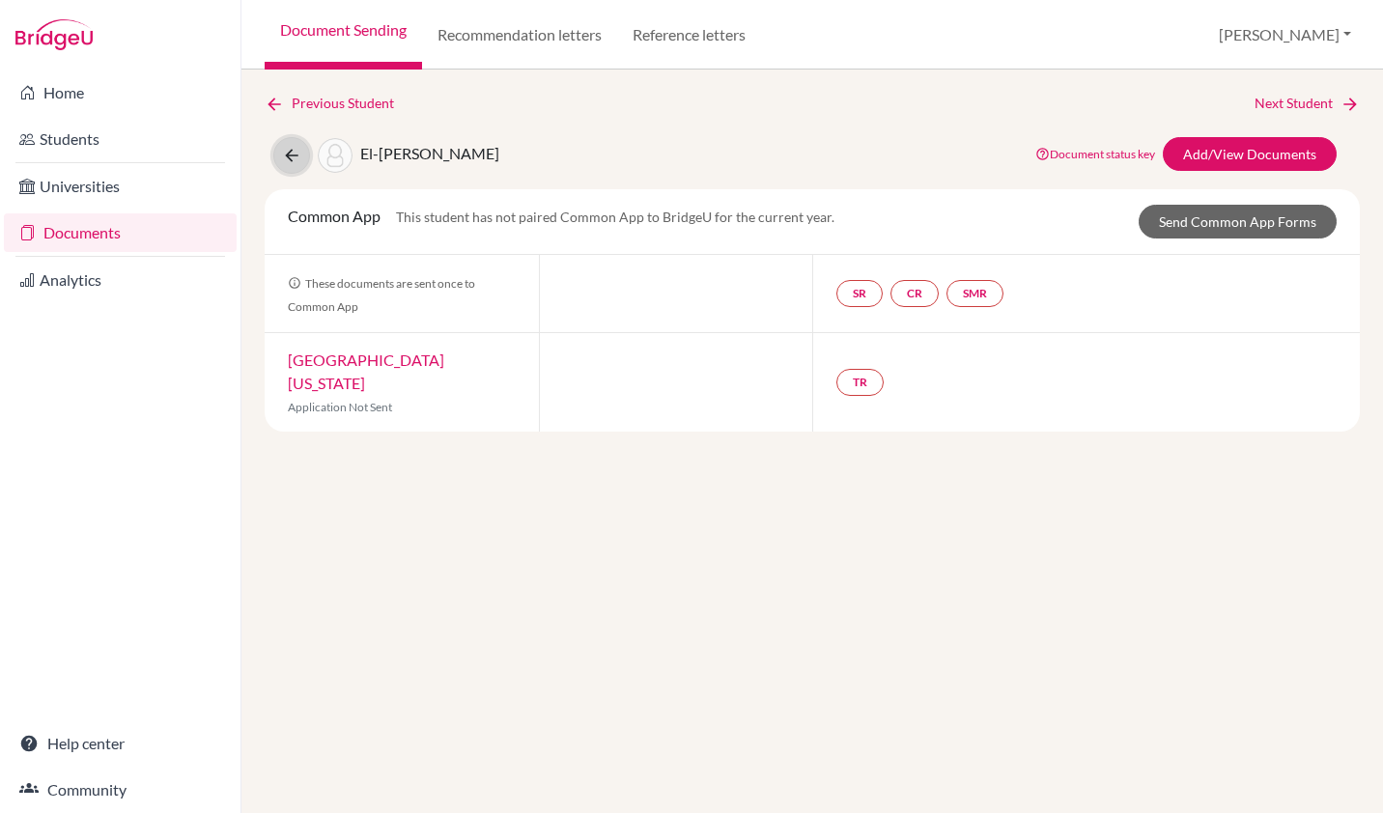
click at [287, 144] on button at bounding box center [291, 155] width 37 height 37
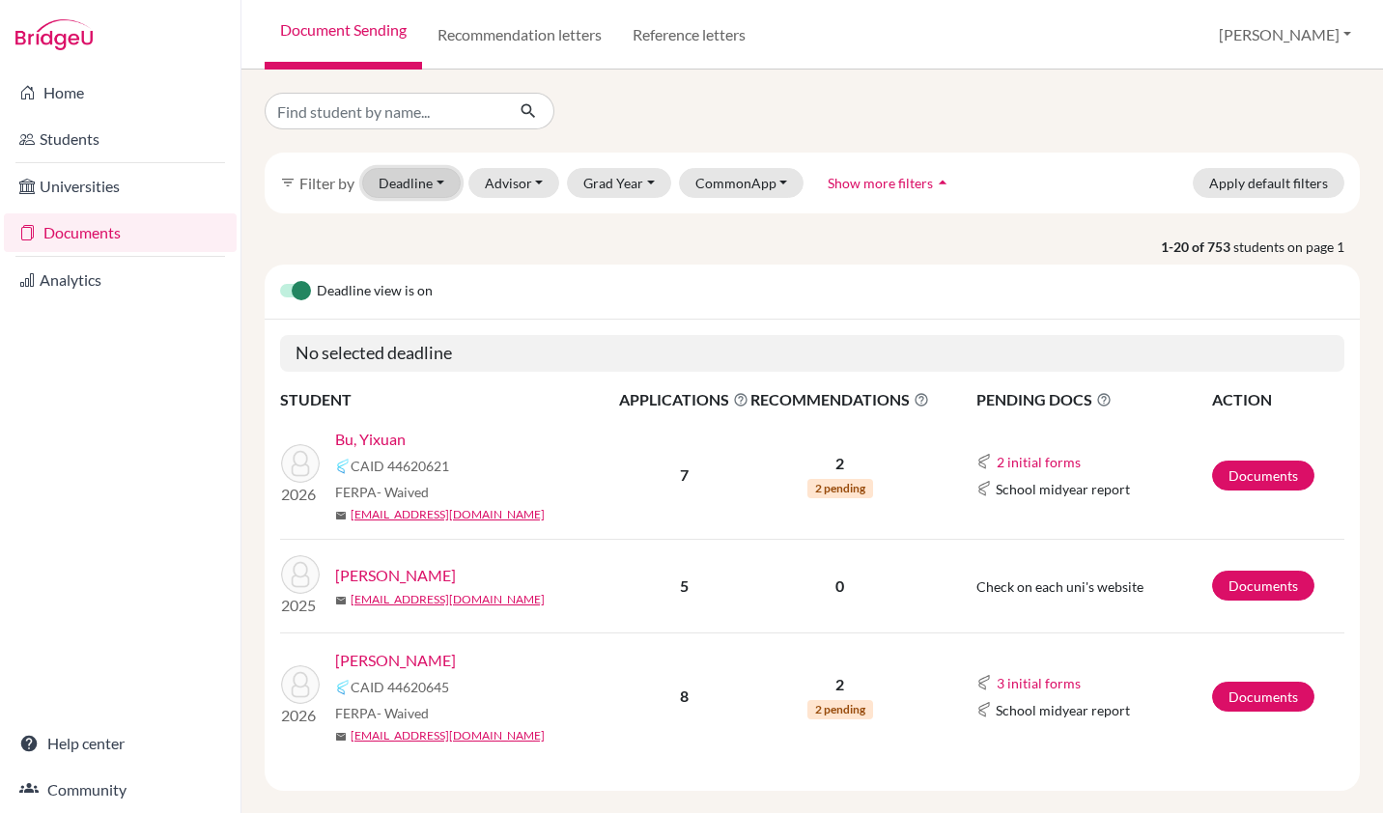
click at [417, 186] on button "Deadline - Select a date range Or double click for a single date selection Toda…" at bounding box center [411, 183] width 98 height 30
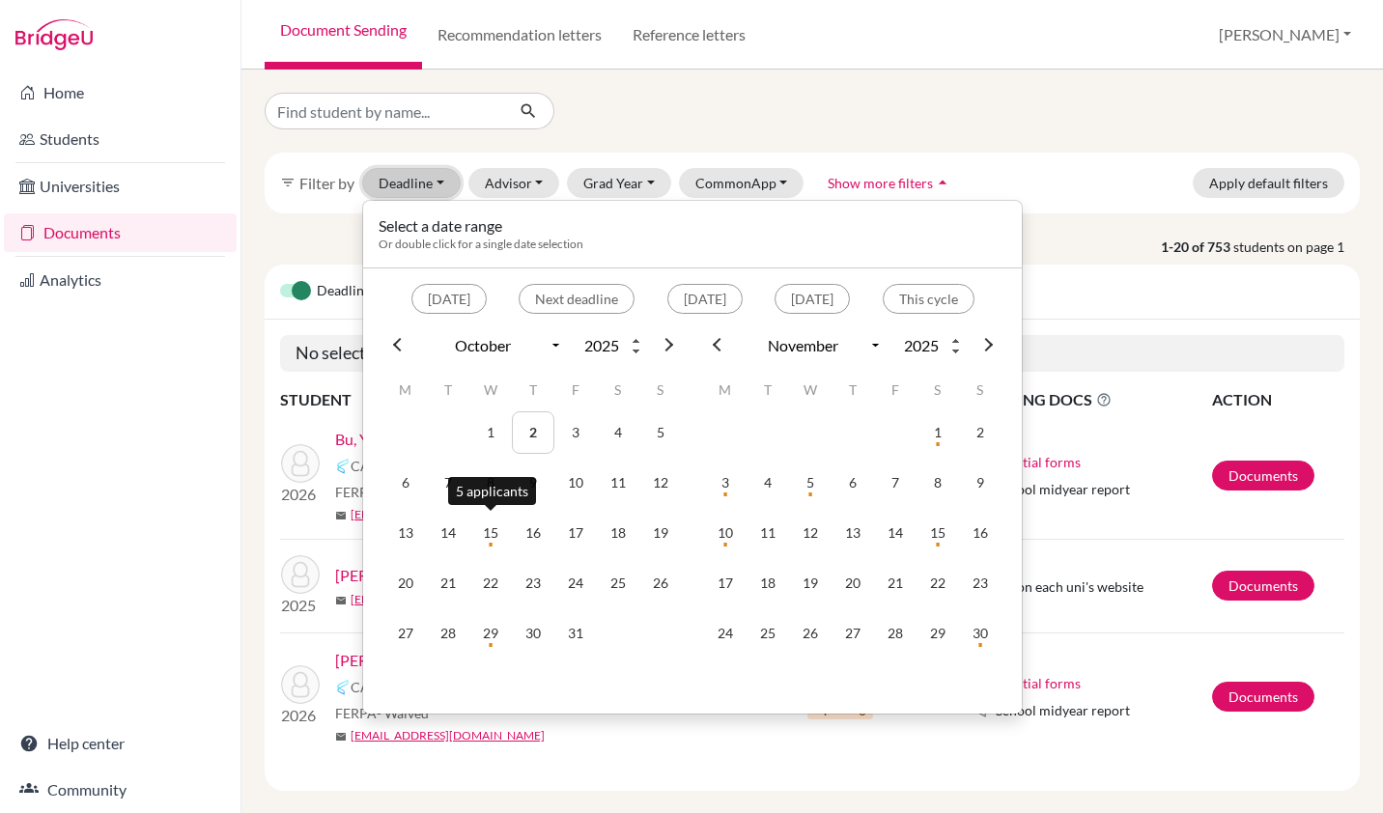
click at [495, 533] on td "15" at bounding box center [490, 533] width 42 height 42
click at [490, 521] on td "15" at bounding box center [490, 533] width 42 height 42
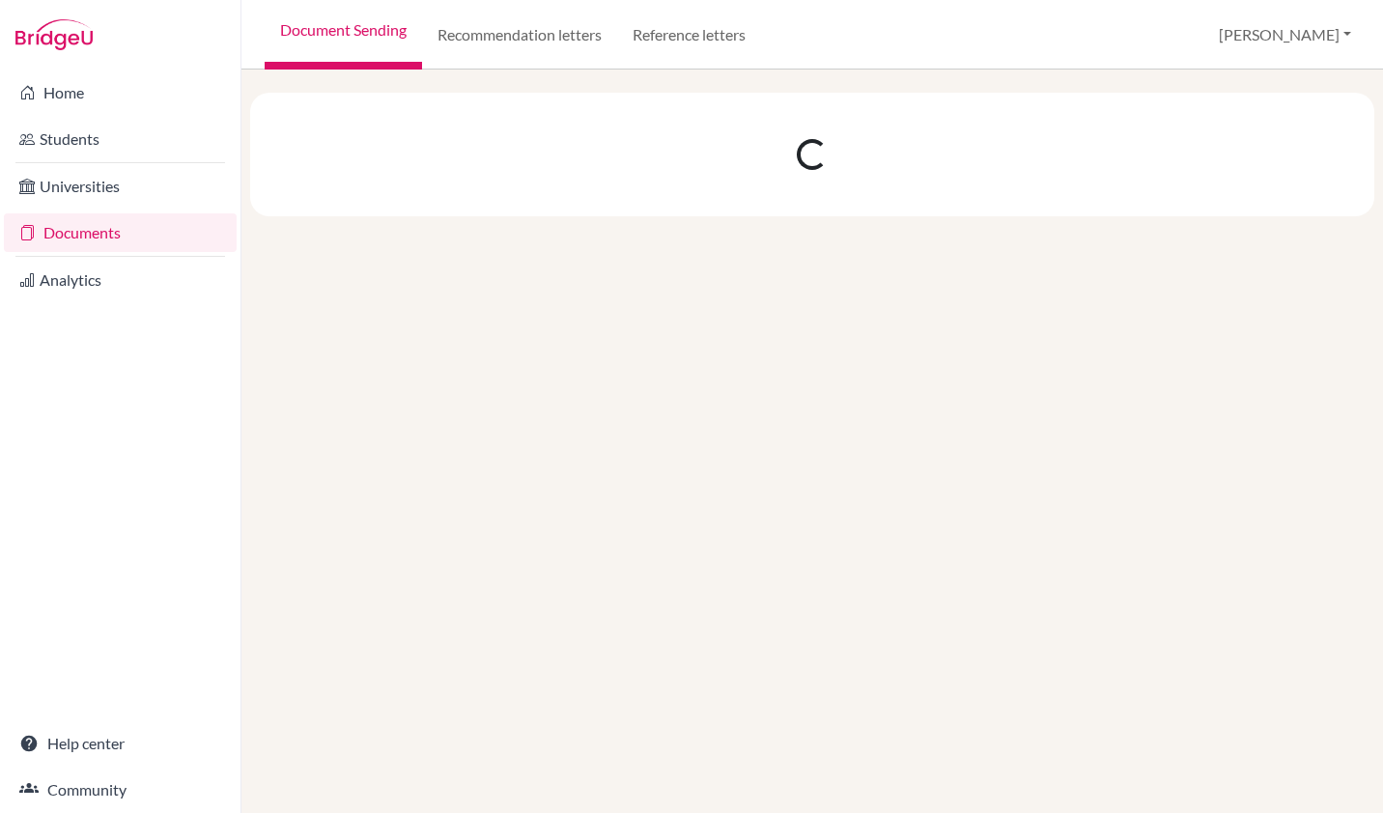
click at [490, 521] on div at bounding box center [811, 442] width 1141 height 744
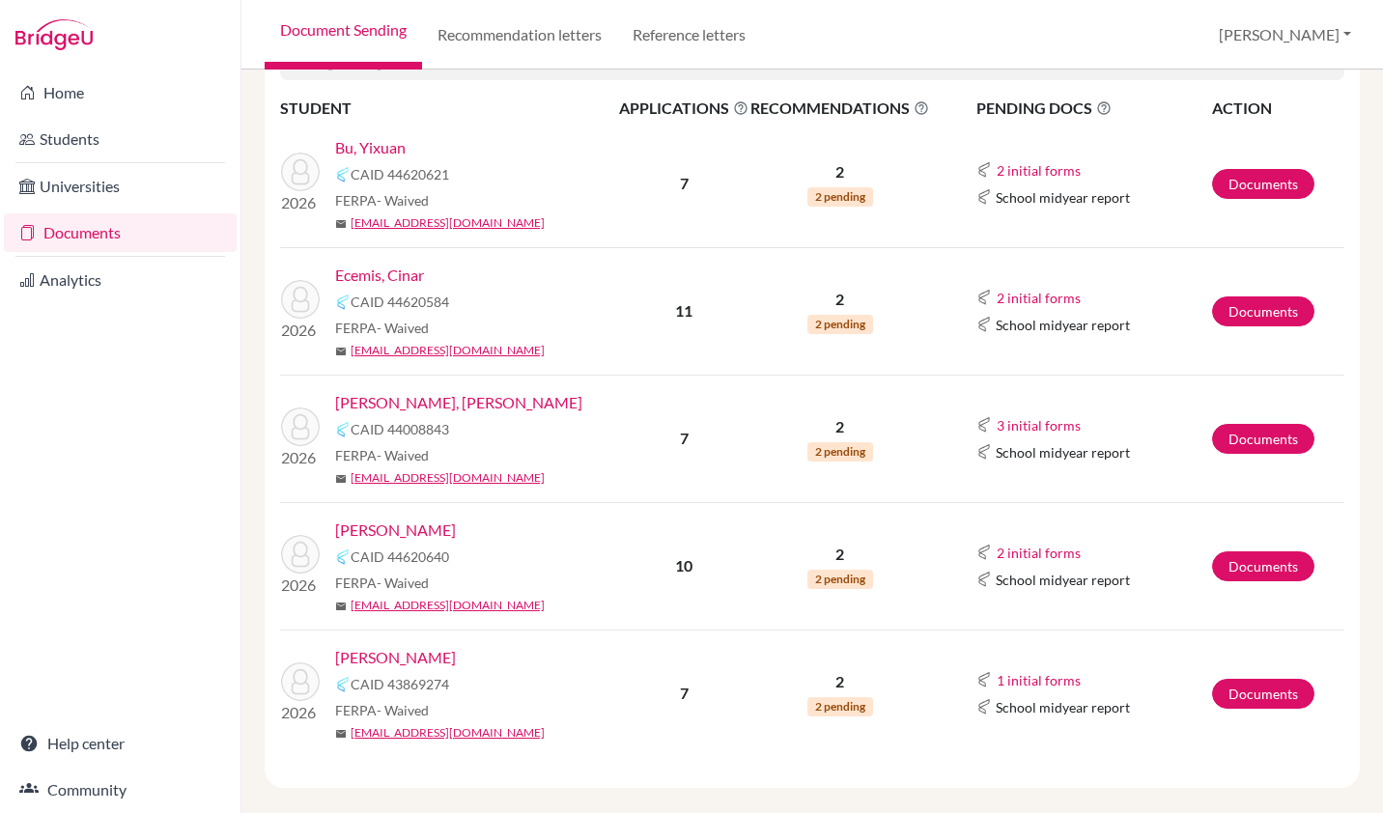
scroll to position [374, 0]
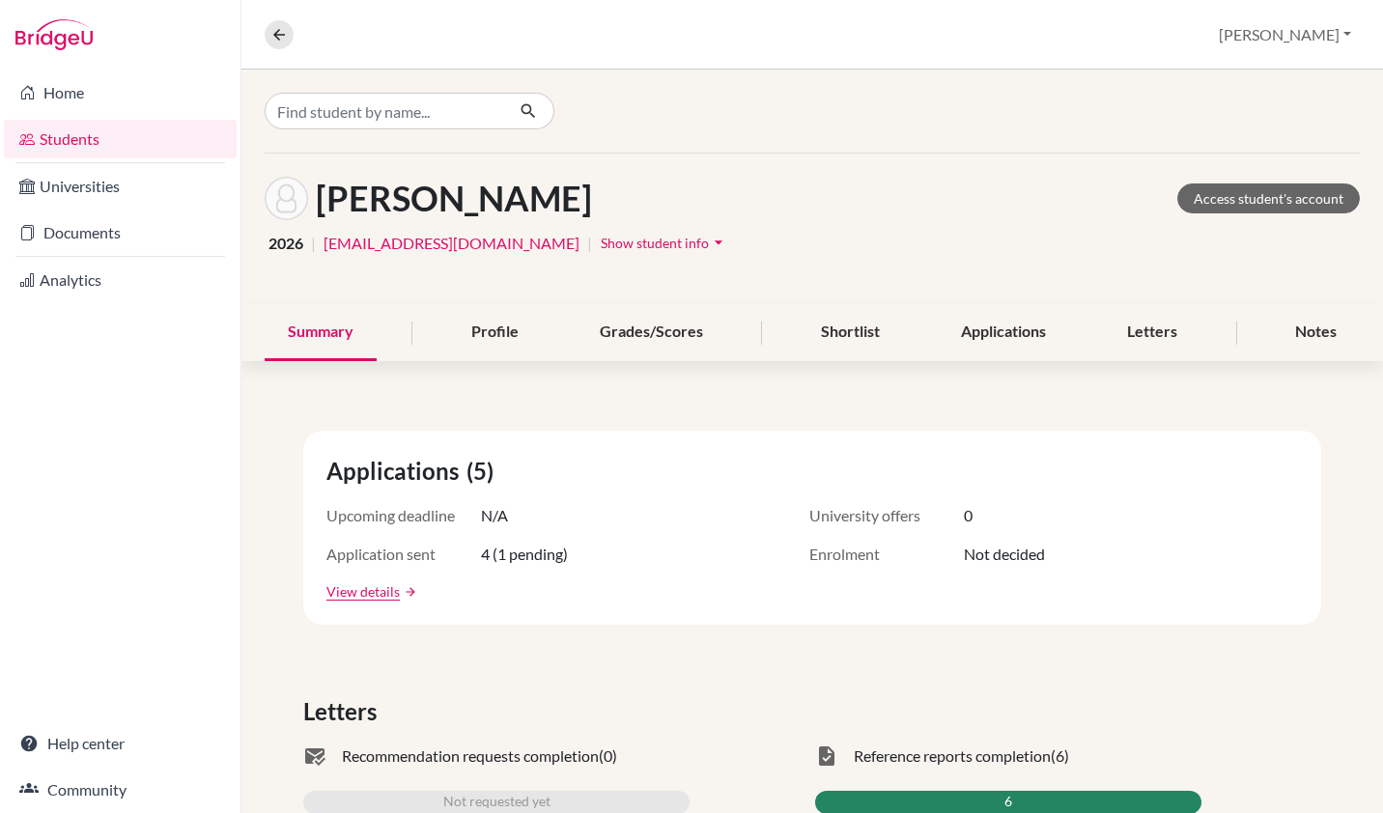
click at [69, 274] on link "Analytics" at bounding box center [120, 280] width 233 height 39
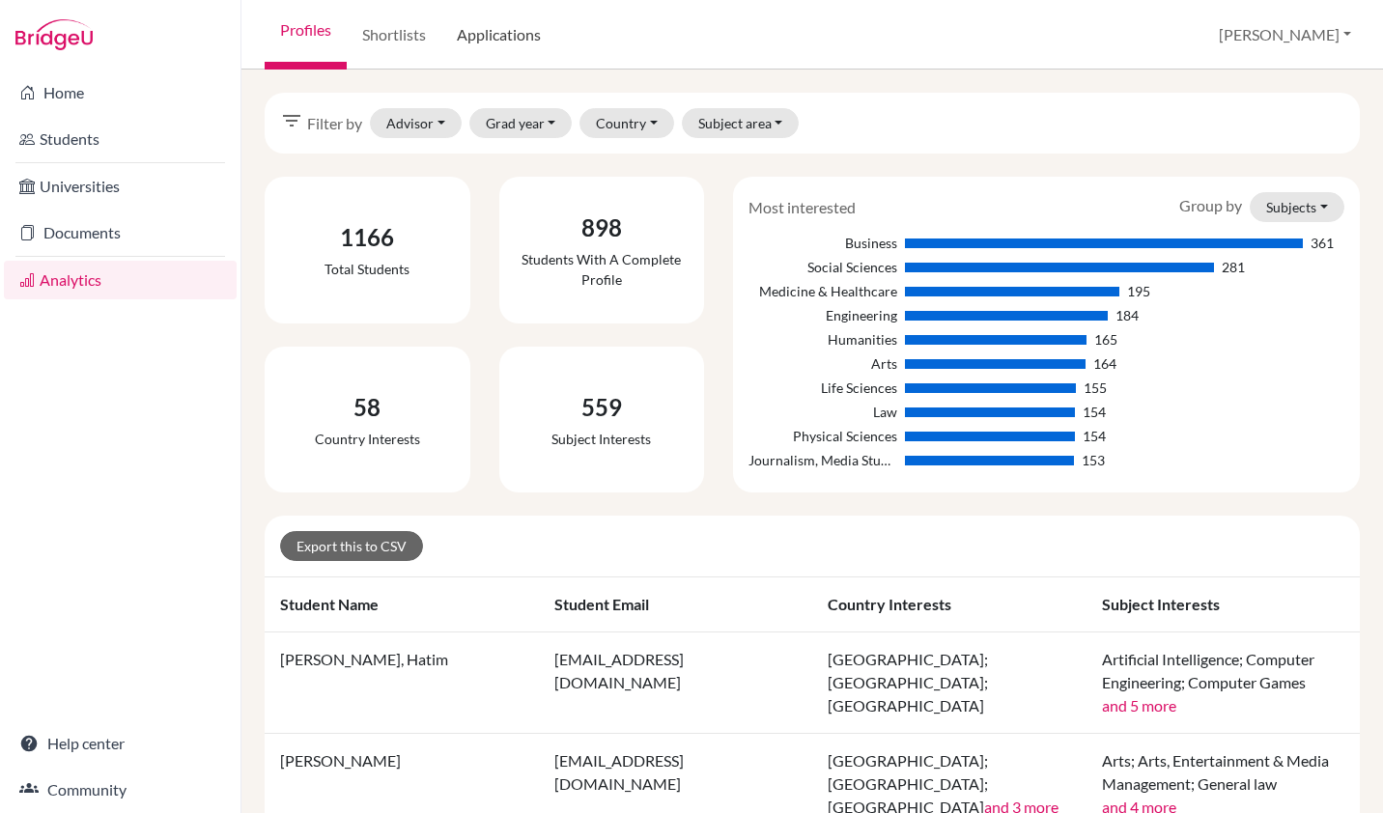
click at [498, 29] on link "Applications" at bounding box center [498, 35] width 115 height 70
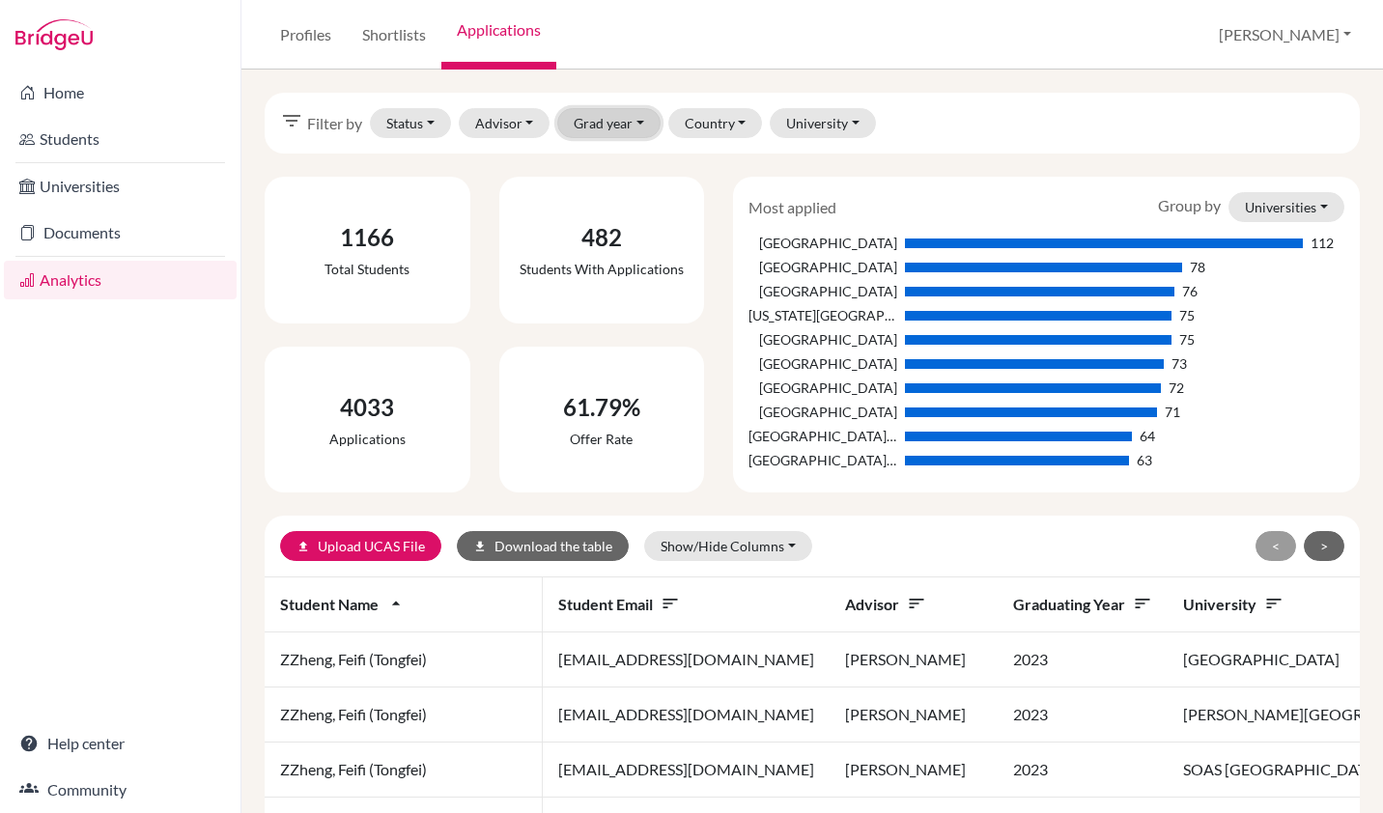
click at [593, 134] on button "Grad year" at bounding box center [608, 123] width 103 height 30
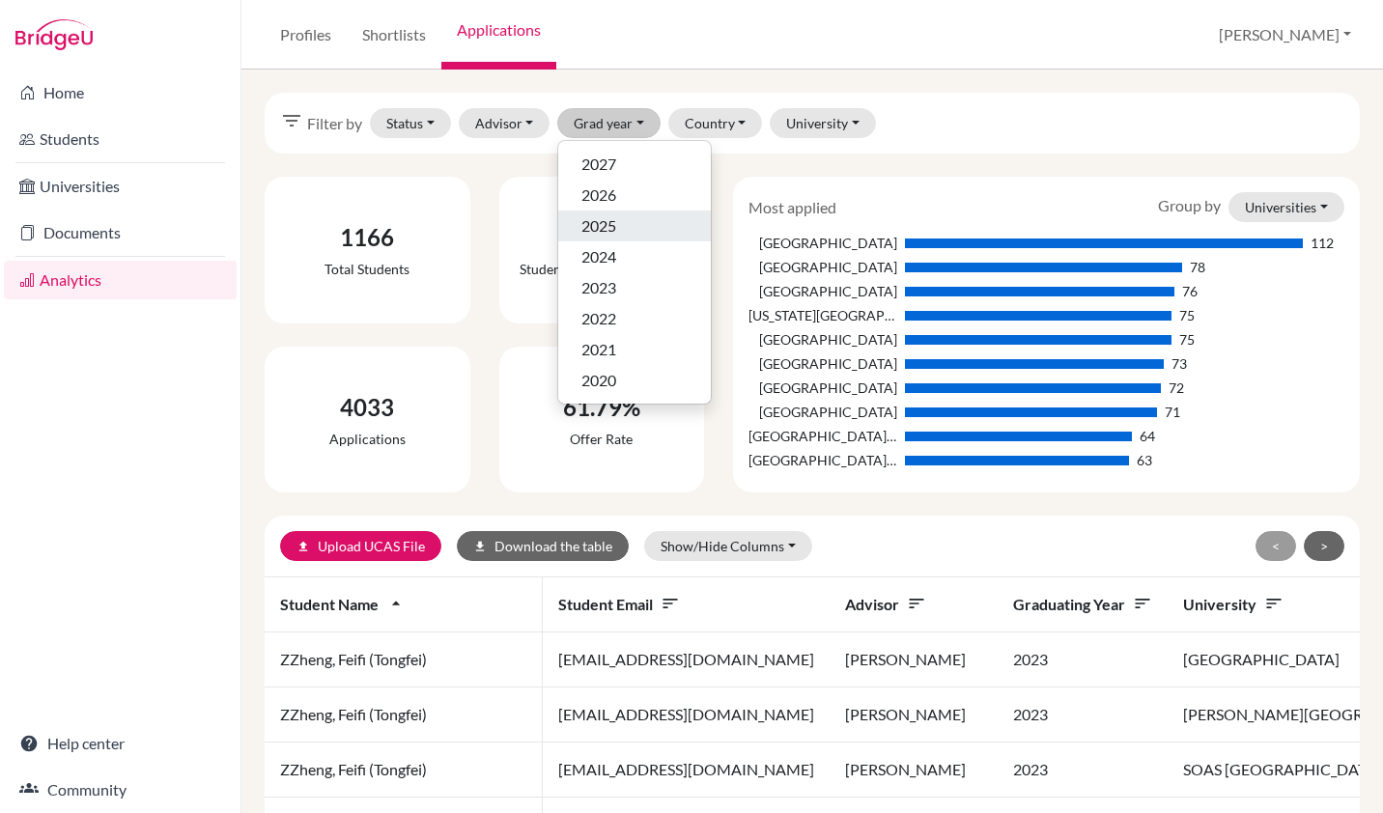
click at [612, 228] on span "2025" at bounding box center [598, 225] width 35 height 23
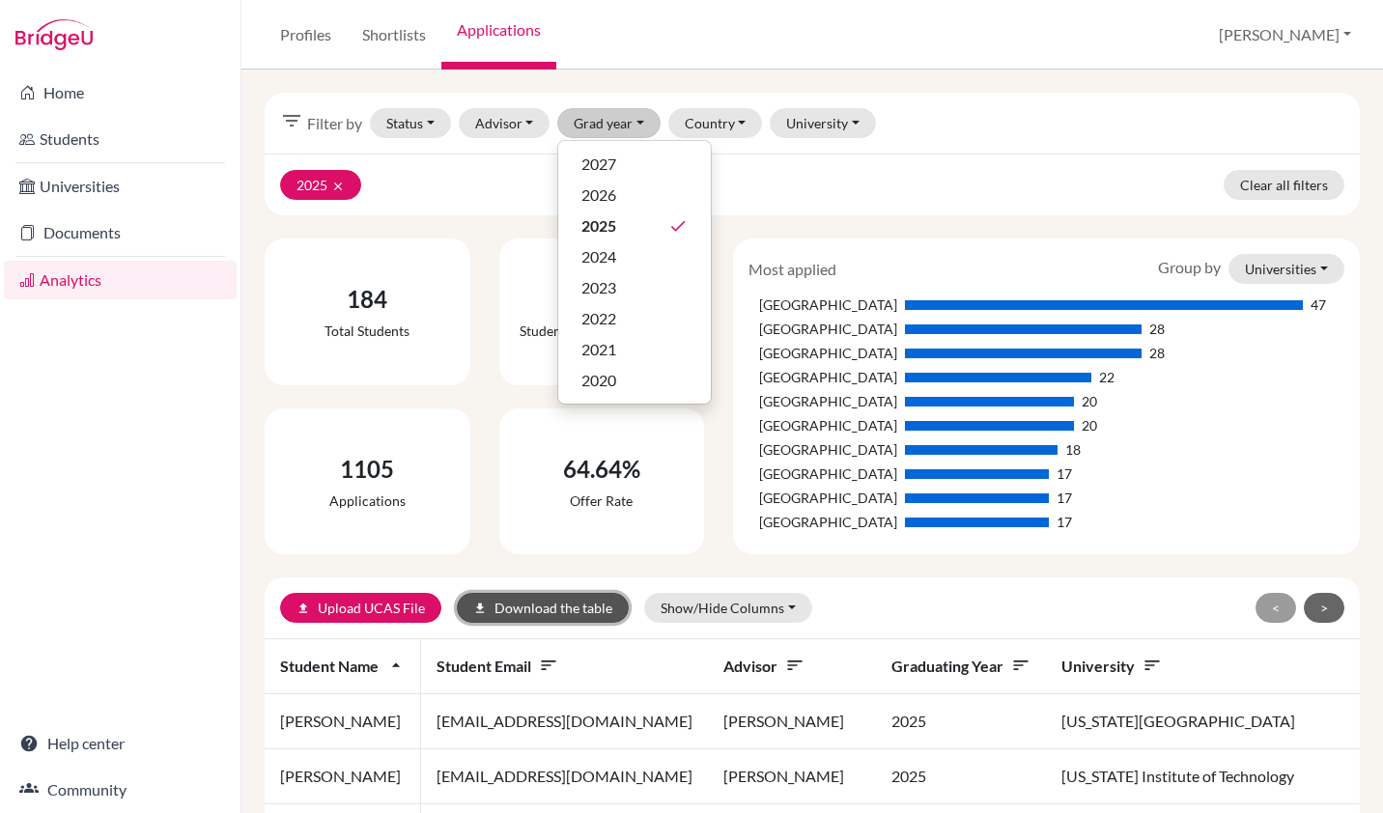
click at [505, 605] on button "download Download the table" at bounding box center [543, 608] width 172 height 30
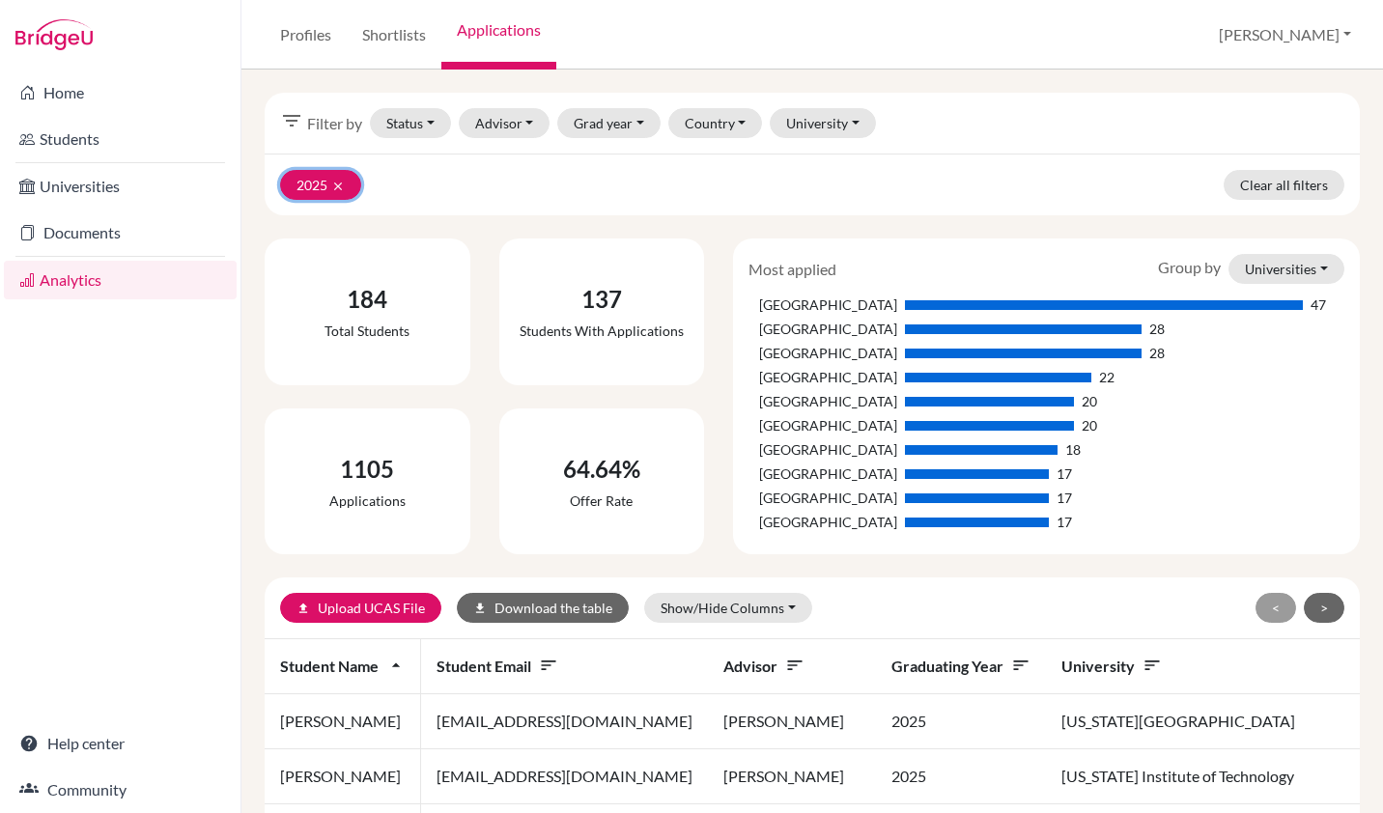
click at [350, 185] on button "2025 clear" at bounding box center [320, 185] width 81 height 30
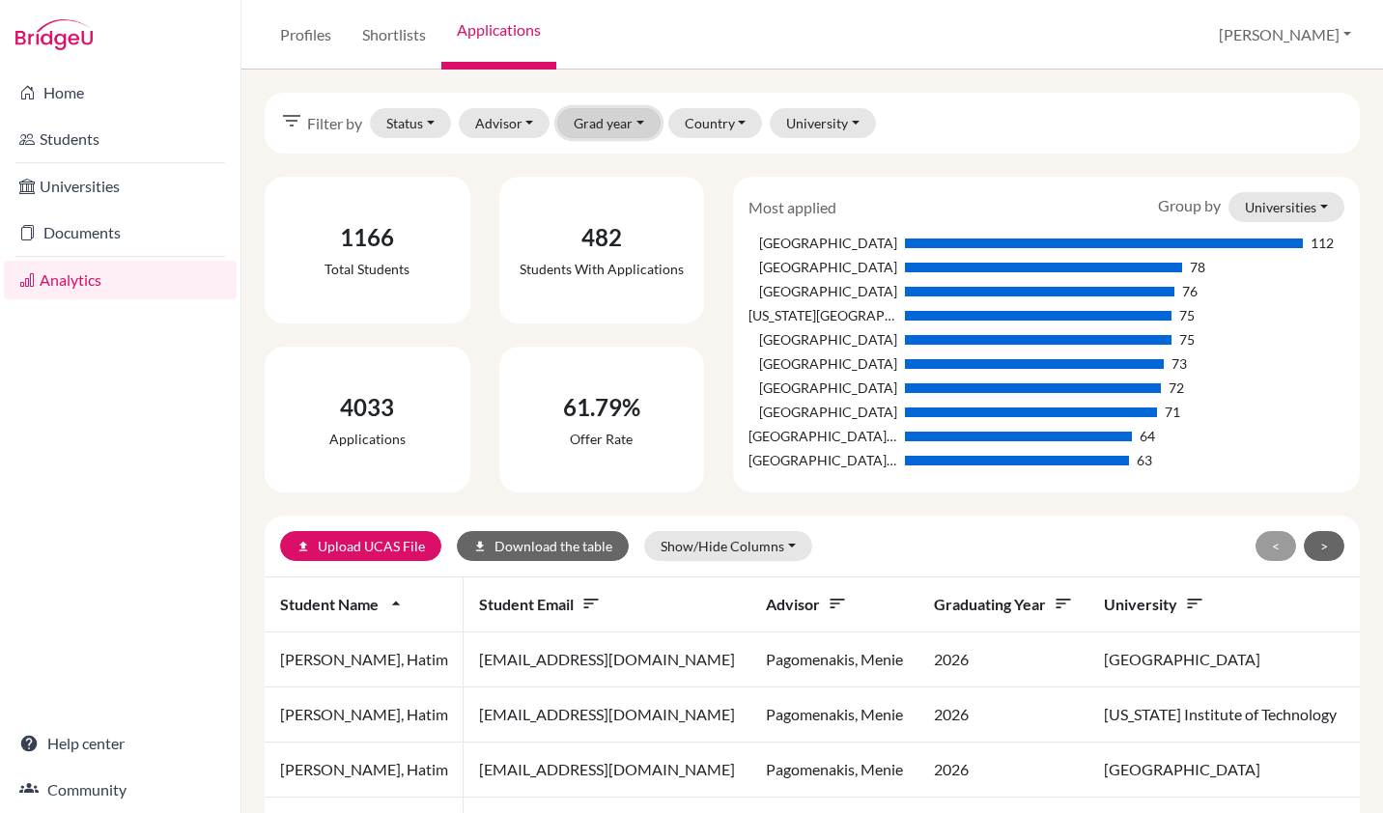
click at [610, 121] on button "Grad year" at bounding box center [608, 123] width 103 height 30
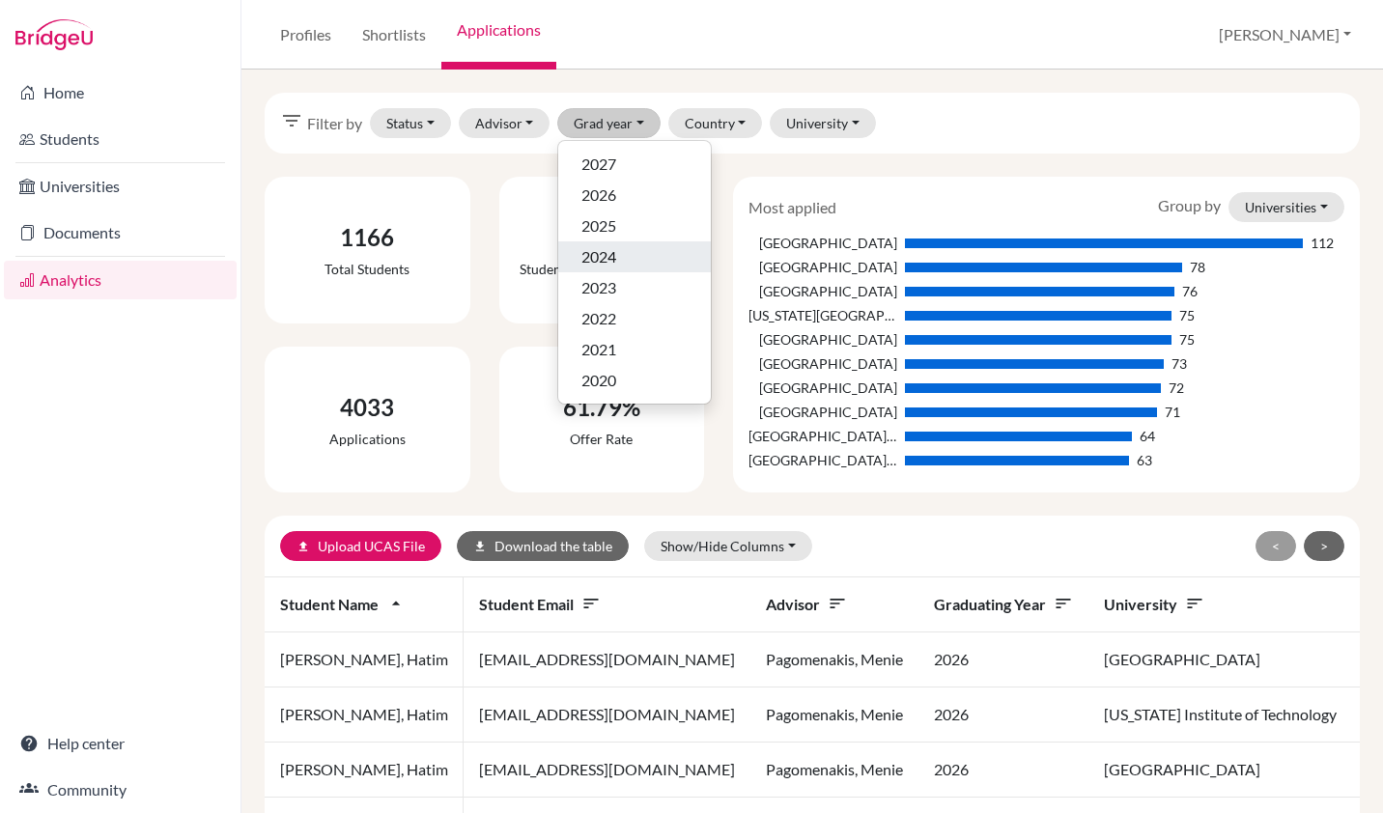
click at [618, 253] on div "2024" at bounding box center [634, 256] width 106 height 23
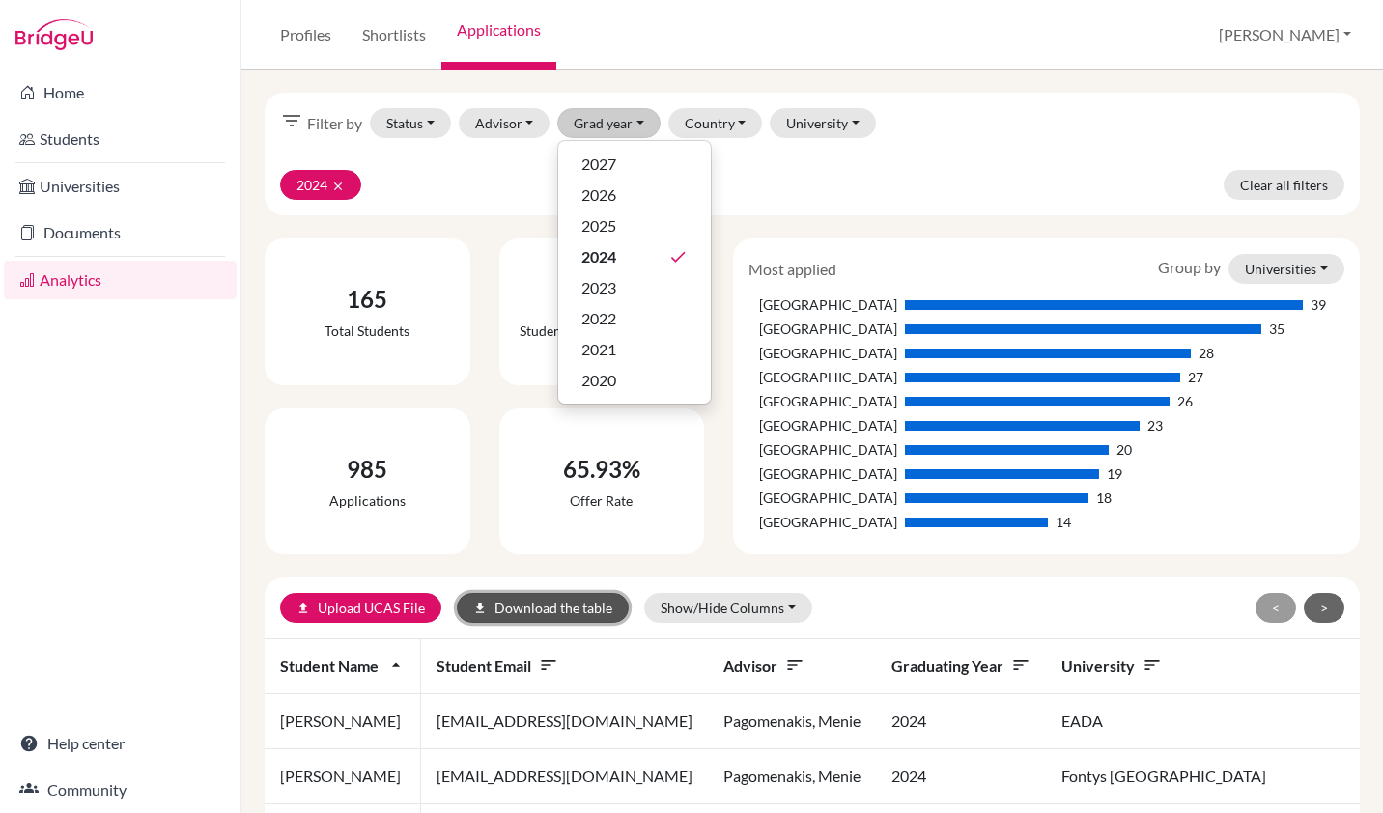
click at [504, 608] on button "download Download the table" at bounding box center [543, 608] width 172 height 30
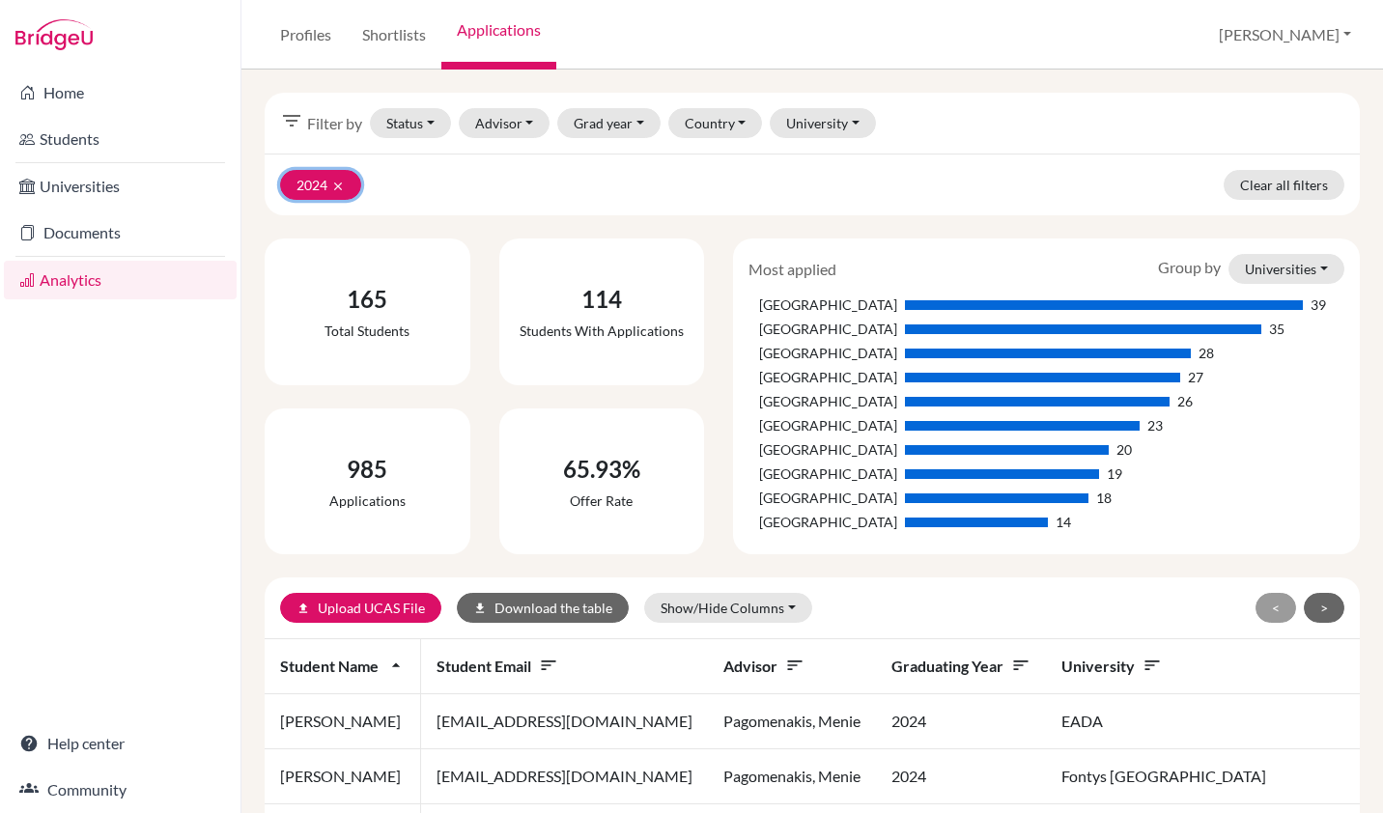
click at [326, 188] on button "2024 clear" at bounding box center [320, 185] width 81 height 30
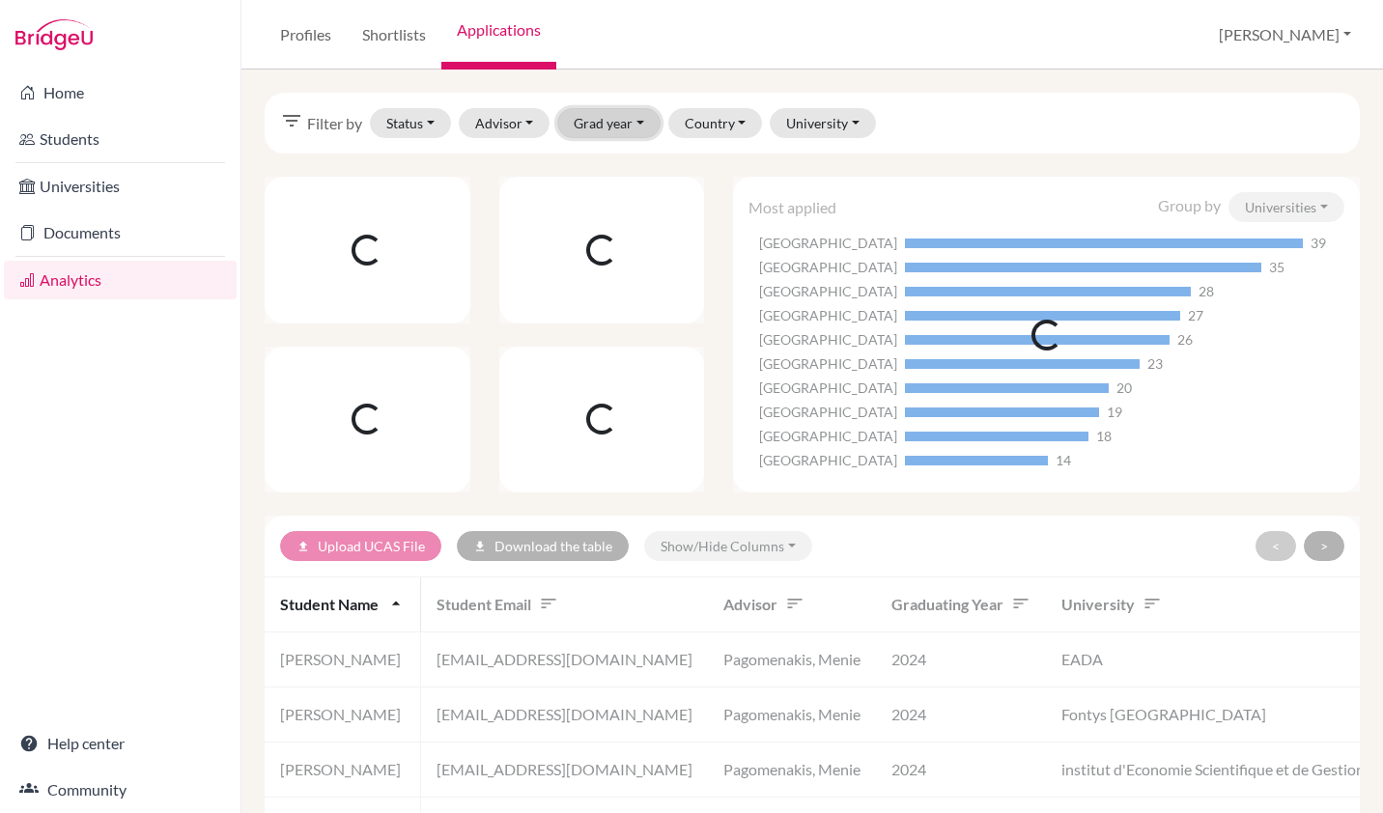
click at [628, 126] on button "Grad year" at bounding box center [608, 123] width 103 height 30
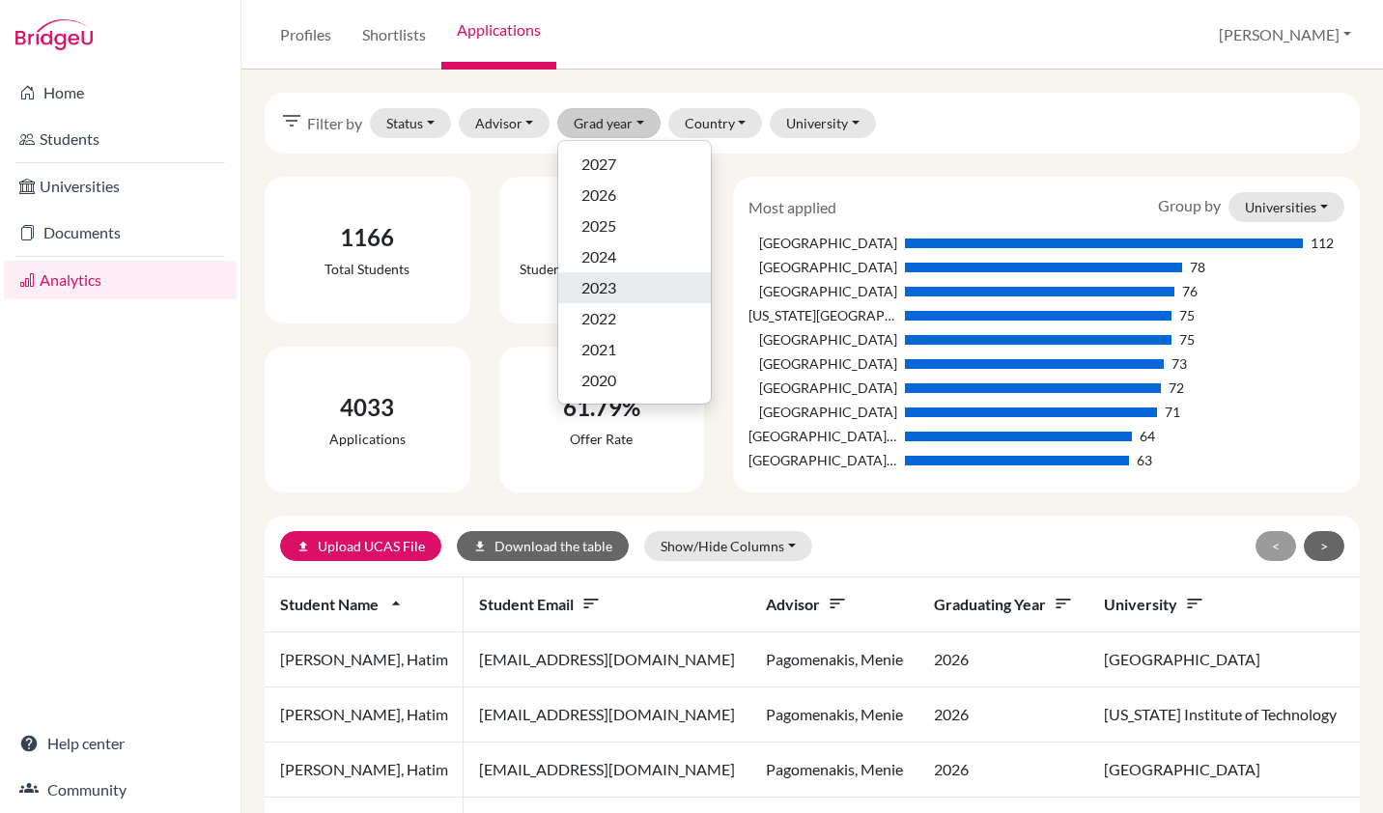
click at [616, 288] on span "2023" at bounding box center [598, 287] width 35 height 23
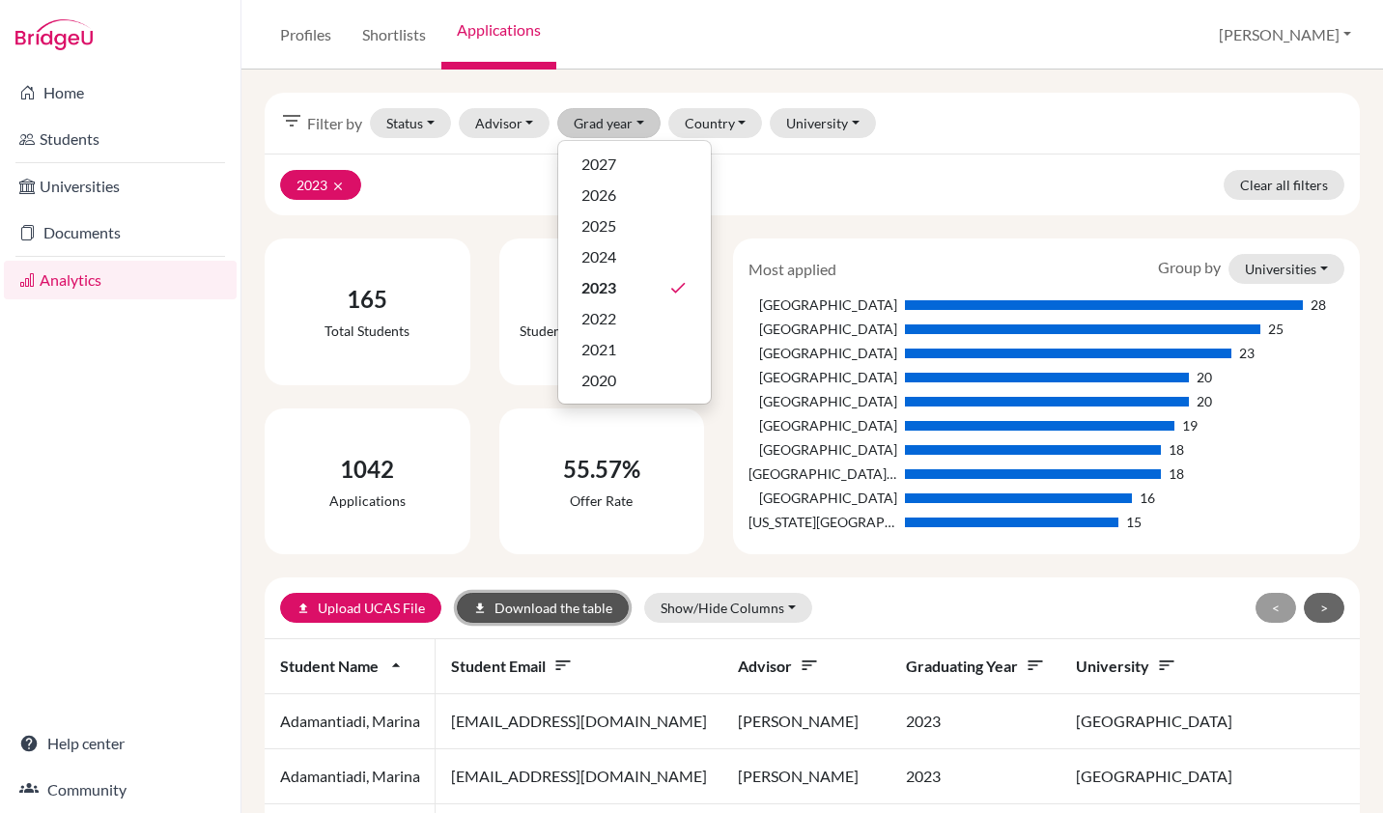
click at [539, 608] on button "download Download the table" at bounding box center [543, 608] width 172 height 30
